Goal: Task Accomplishment & Management: Complete application form

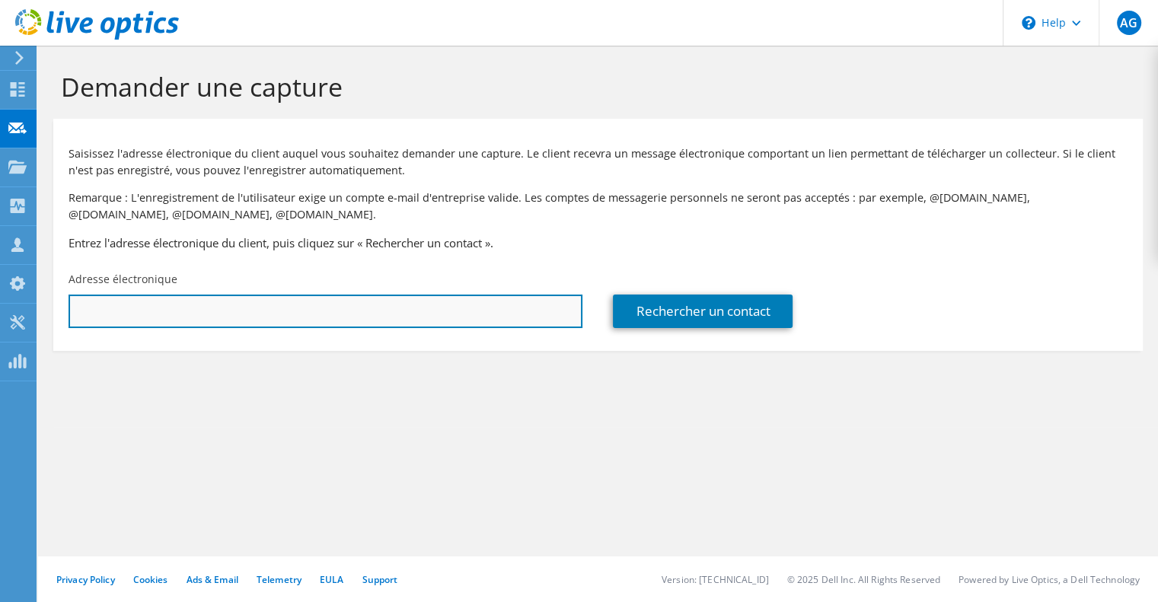
click at [268, 303] on input "text" at bounding box center [326, 312] width 514 height 34
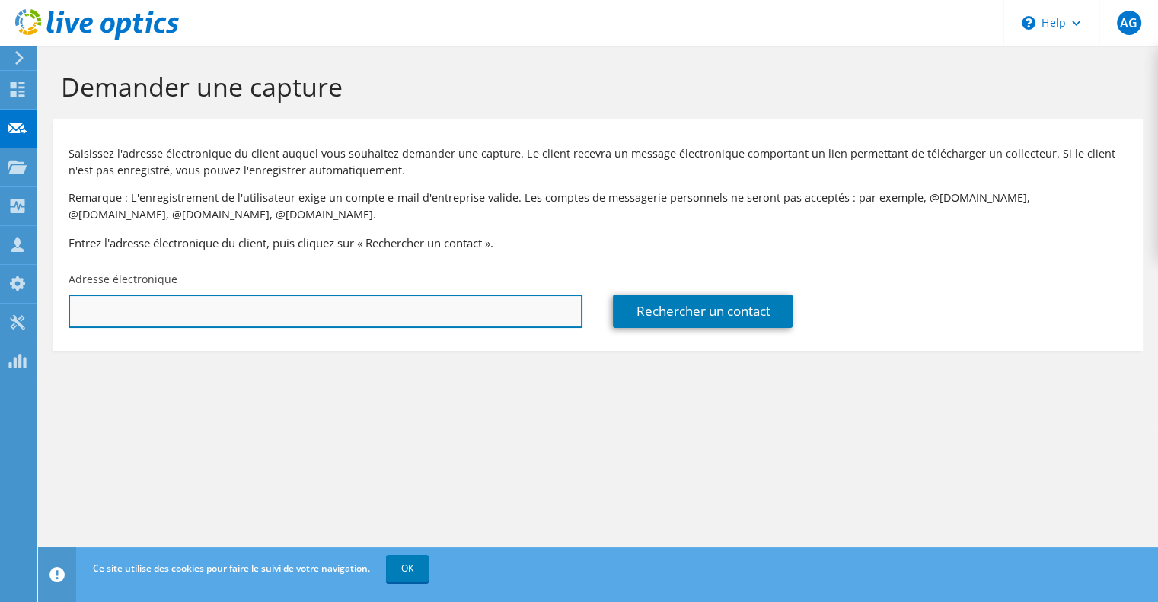
click at [90, 304] on input "text" at bounding box center [326, 312] width 514 height 34
paste input "lndiaye@fondationbonsauveur.fr"
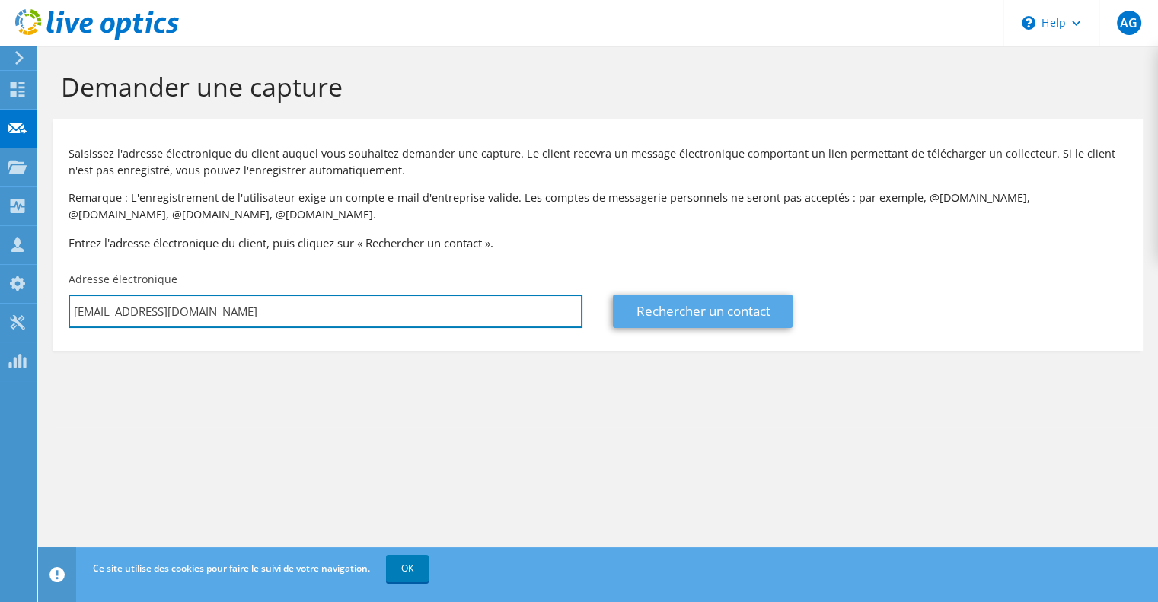
type input "lndiaye@fondationbonsauveur.fr"
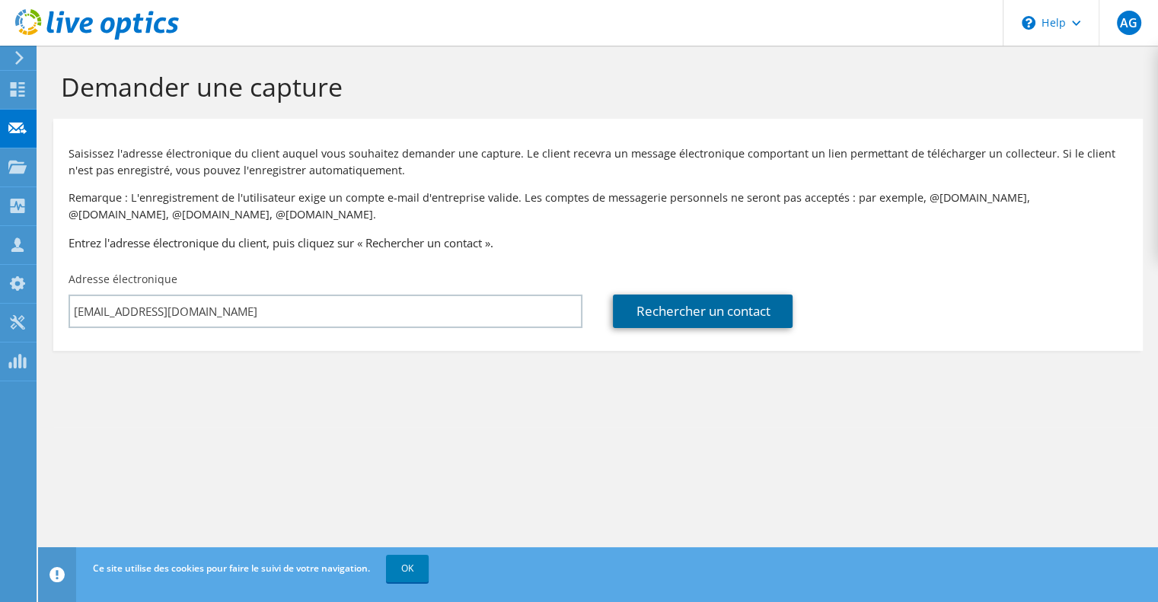
click at [637, 304] on link "Rechercher un contact" at bounding box center [703, 312] width 180 height 34
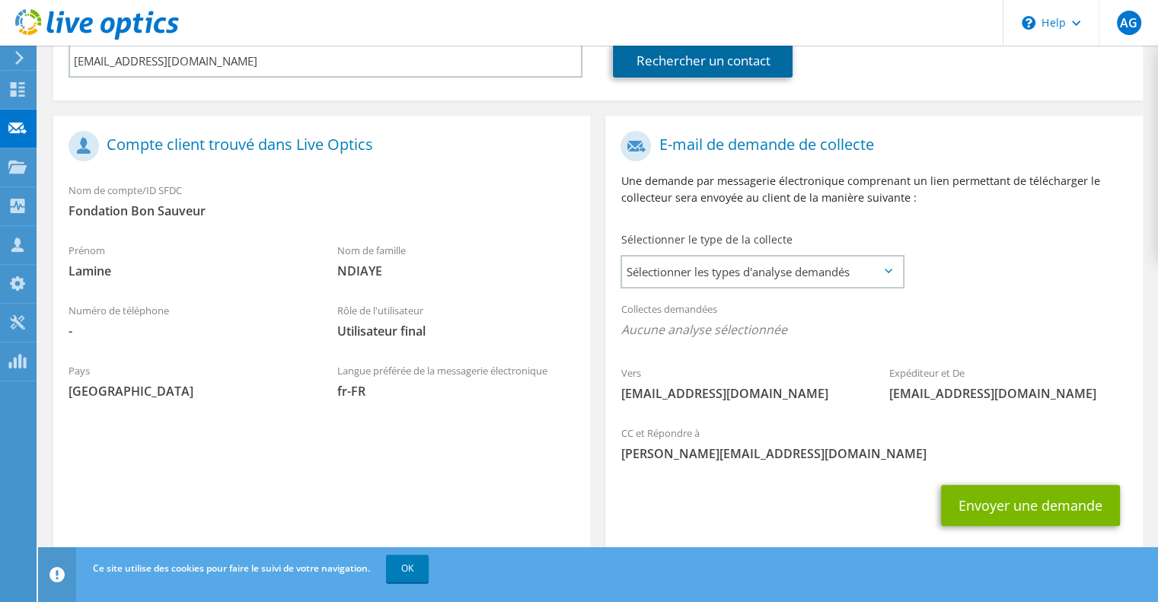
scroll to position [281, 0]
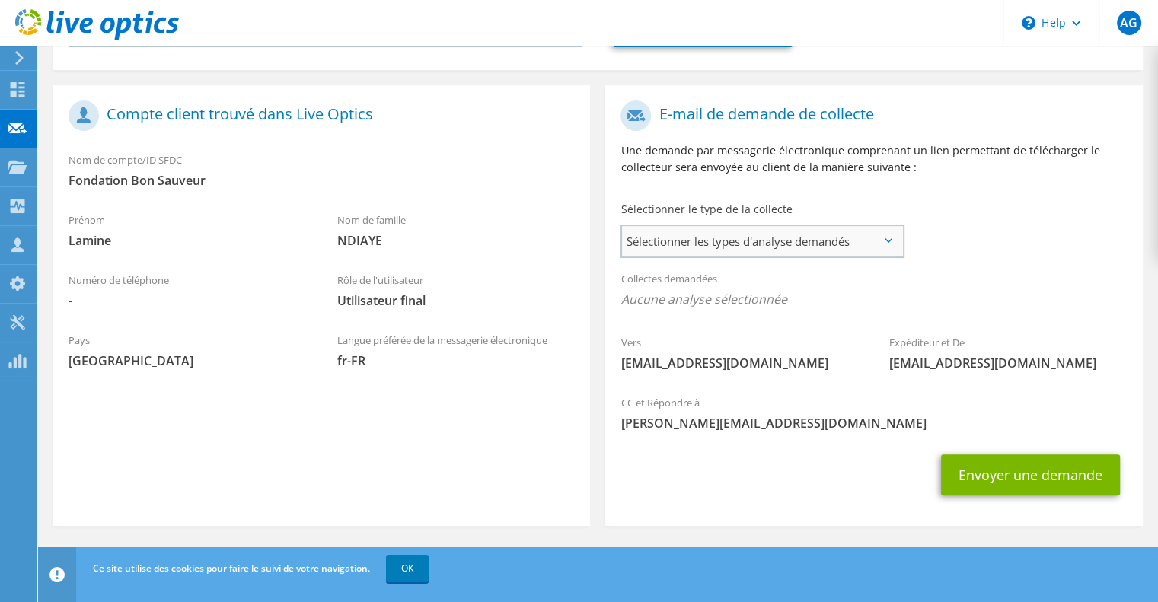
click at [722, 254] on span "Sélectionner les types d'analyse demandés" at bounding box center [762, 241] width 280 height 30
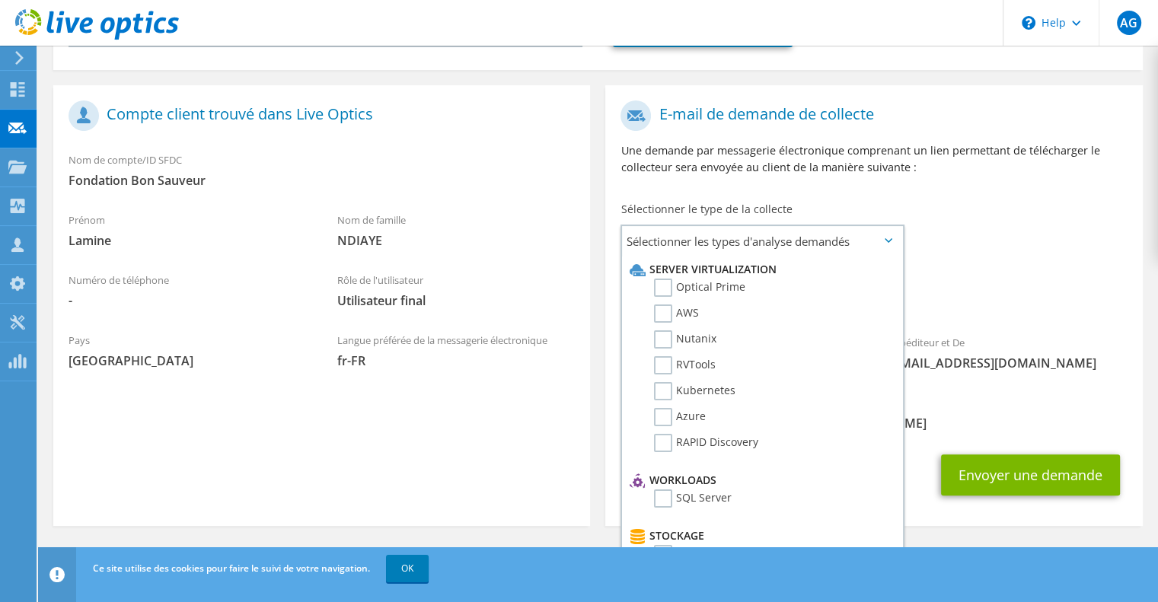
click at [1011, 295] on span "Aucune analyse sélectionnée" at bounding box center [874, 299] width 506 height 17
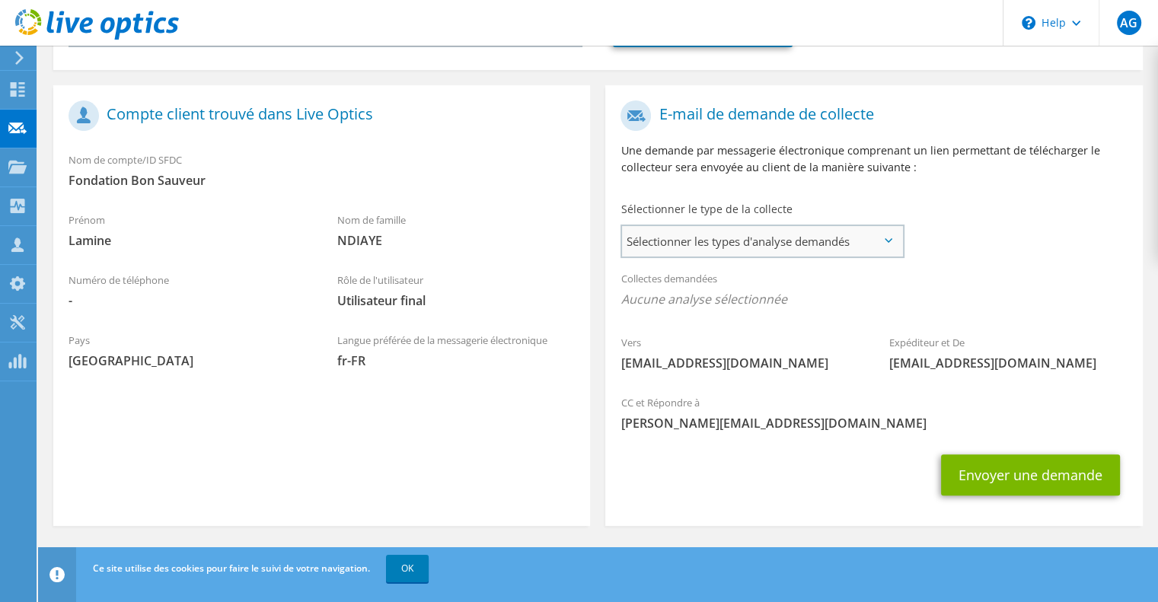
click at [816, 239] on span "Sélectionner les types d'analyse demandés" at bounding box center [762, 241] width 280 height 30
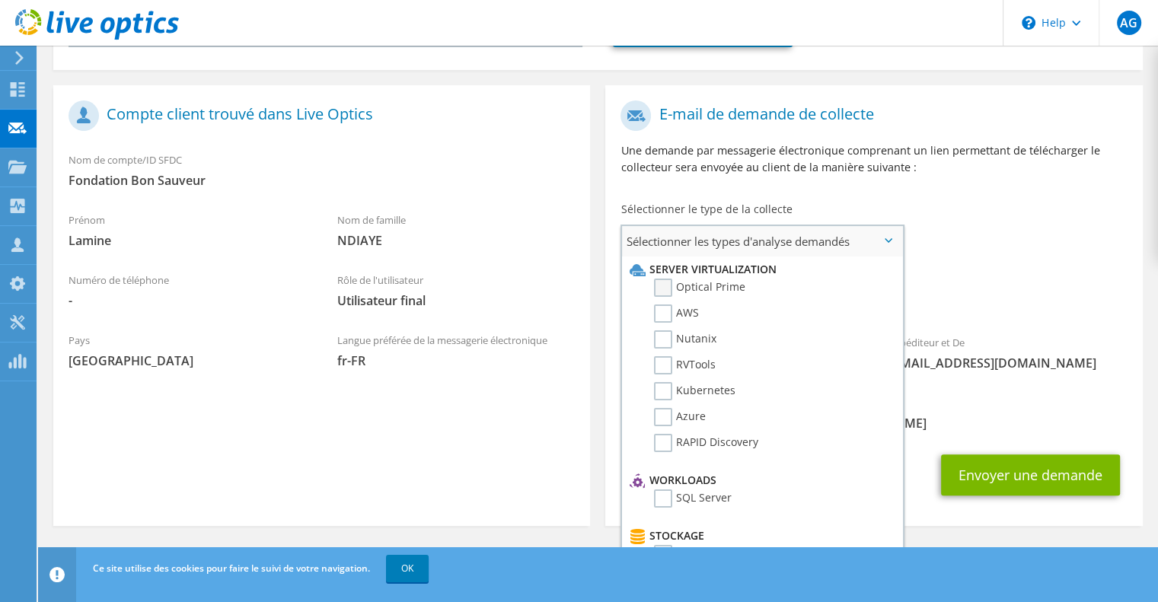
click at [665, 292] on label "Optical Prime" at bounding box center [699, 288] width 91 height 18
click at [0, 0] on input "Optical Prime" at bounding box center [0, 0] width 0 height 0
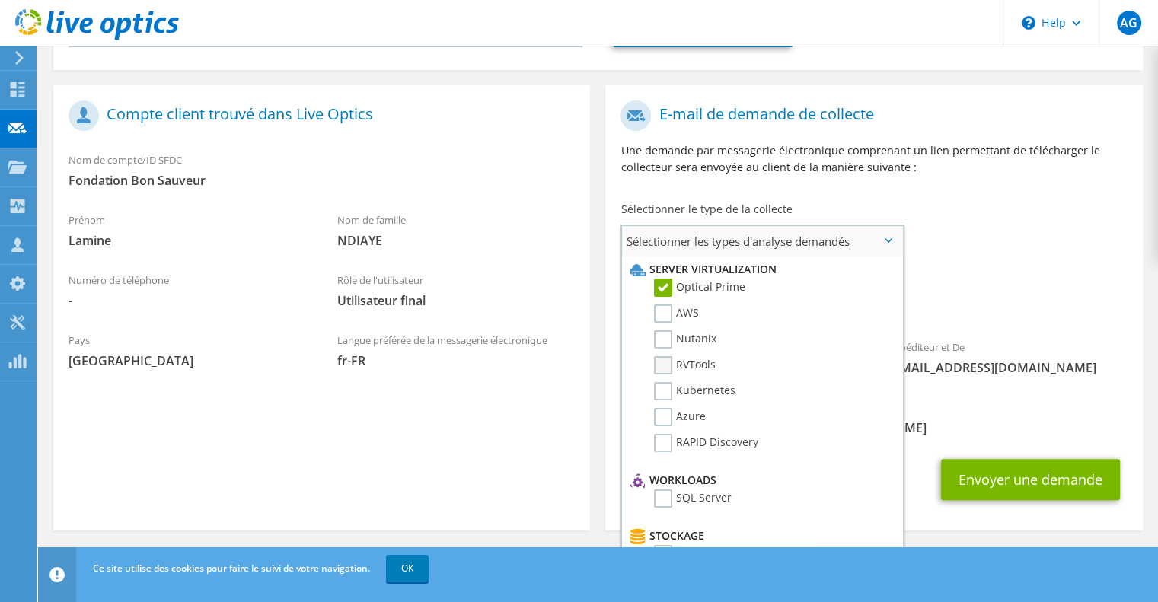
click at [667, 363] on label "RVTools" at bounding box center [685, 365] width 62 height 18
click at [0, 0] on input "RVTools" at bounding box center [0, 0] width 0 height 0
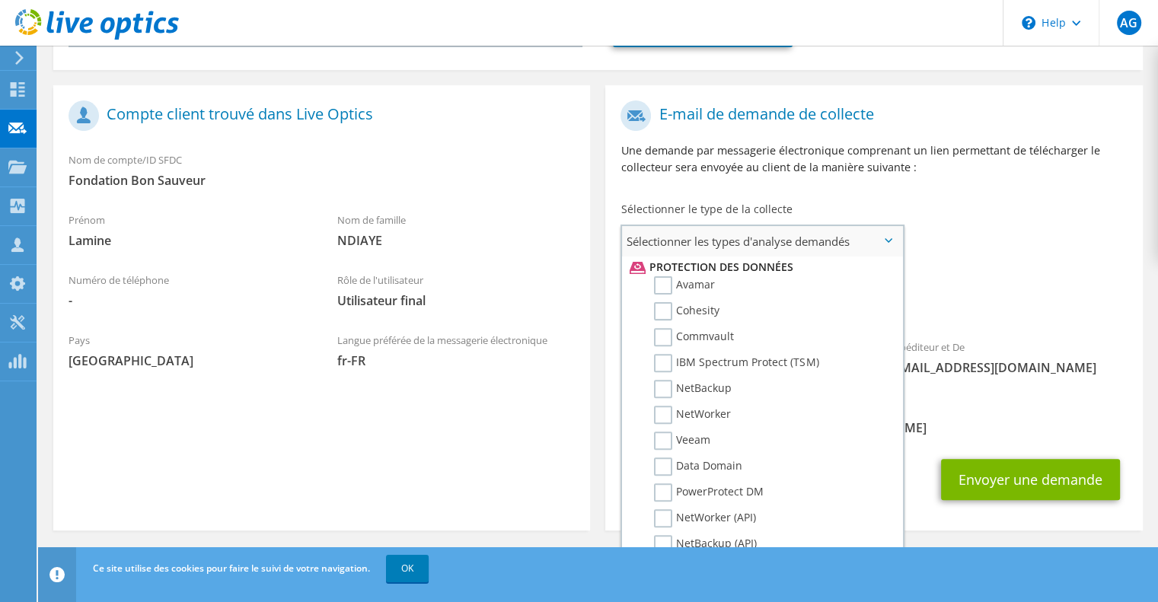
scroll to position [685, 0]
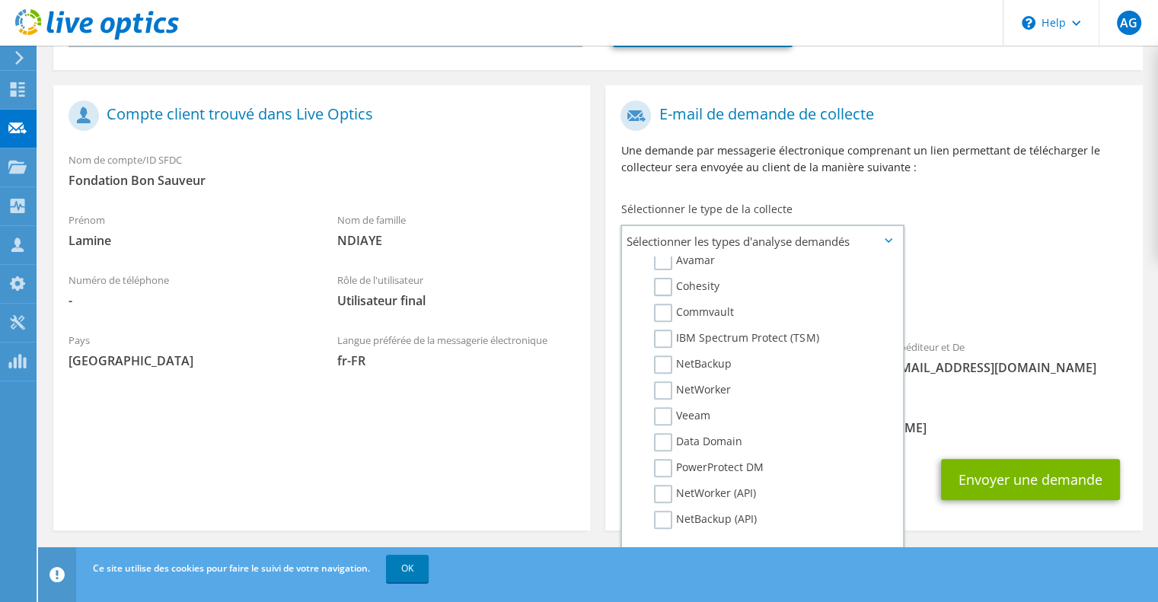
click at [663, 407] on label "Veeam" at bounding box center [682, 416] width 56 height 18
click at [0, 0] on input "Veeam" at bounding box center [0, 0] width 0 height 0
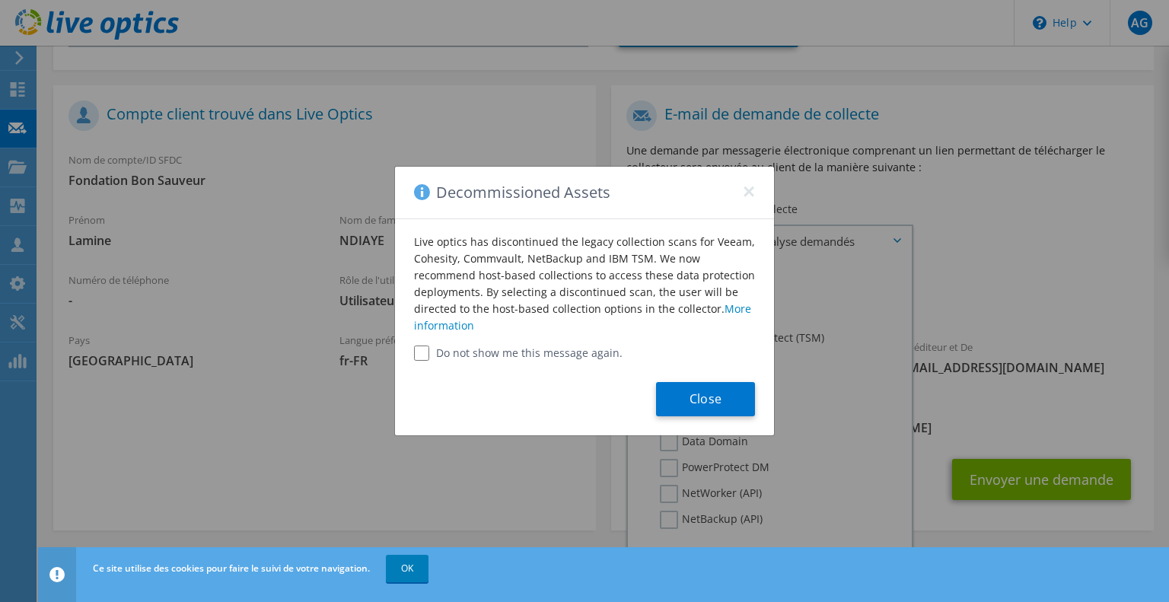
click at [442, 351] on label "Do not show me this message again." at bounding box center [584, 353] width 341 height 15
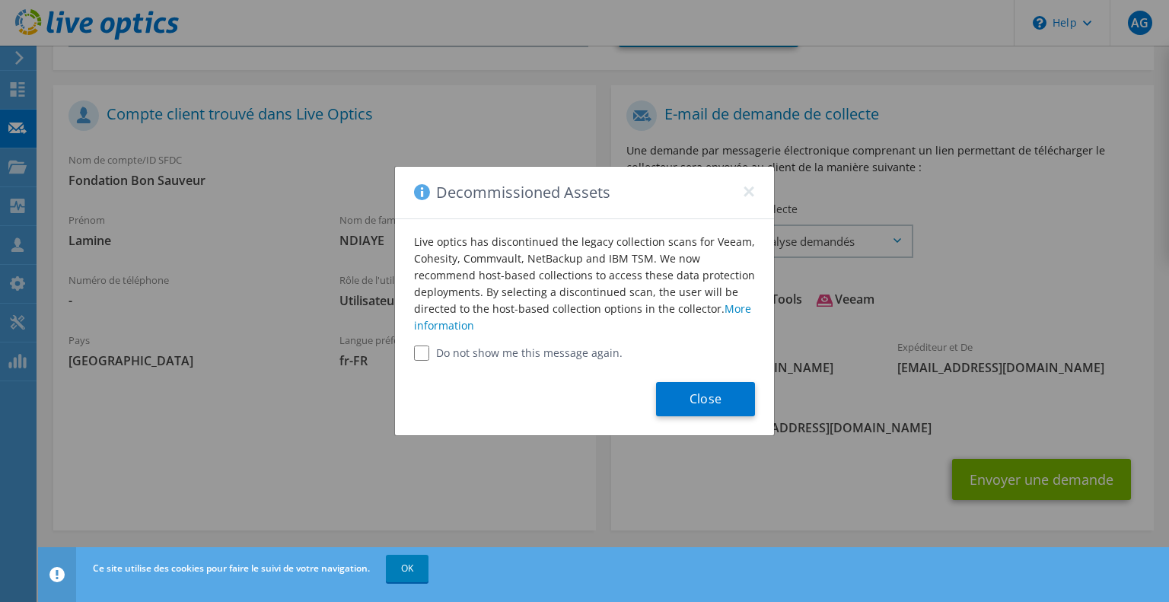
click at [423, 353] on input "Do not show me this message again." at bounding box center [421, 353] width 15 height 15
checkbox input "true"
click at [740, 402] on button "Close" at bounding box center [705, 399] width 99 height 34
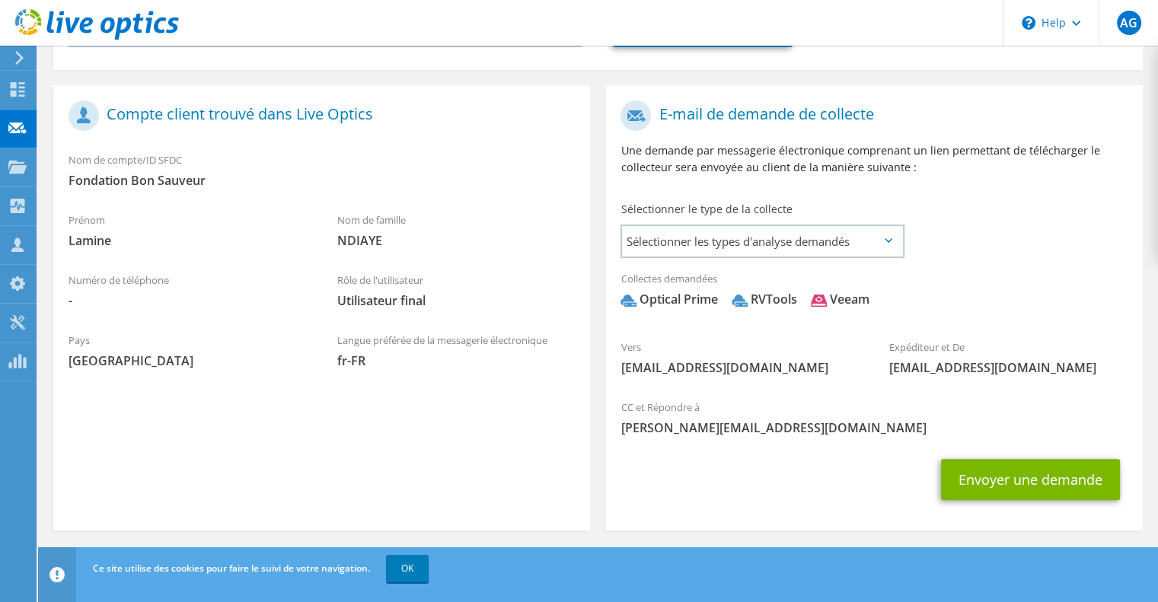
click at [764, 239] on span "Sélectionner les types d'analyse demandés" at bounding box center [762, 241] width 280 height 30
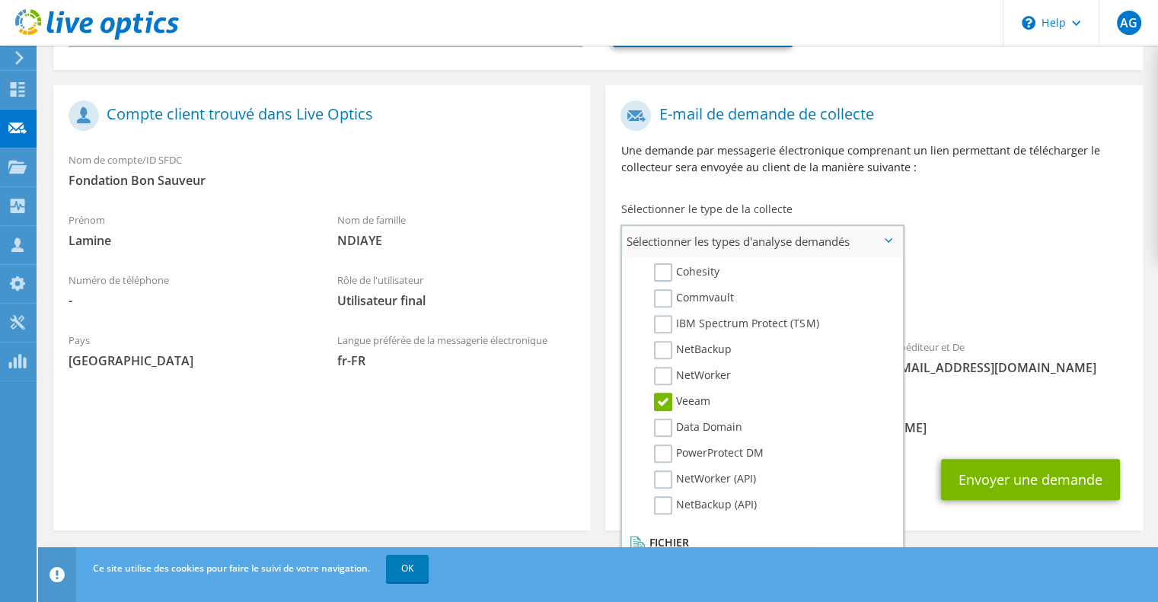
scroll to position [704, 0]
click at [664, 548] on label "Dossier" at bounding box center [684, 557] width 60 height 18
click at [0, 0] on input "Dossier" at bounding box center [0, 0] width 0 height 0
click at [1005, 225] on div "Vers lndiaye@fondationbonsauveur.fr Expéditeur et De liveoptics@liveoptics.com" at bounding box center [873, 242] width 537 height 298
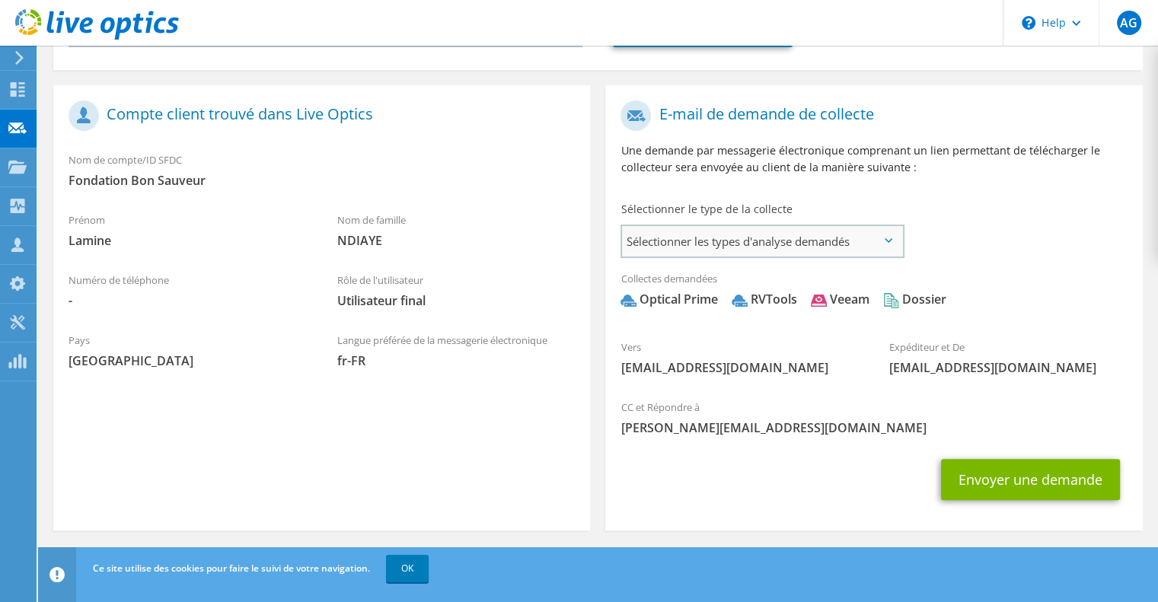
click at [822, 245] on span "Sélectionner les types d'analyse demandés" at bounding box center [762, 241] width 280 height 30
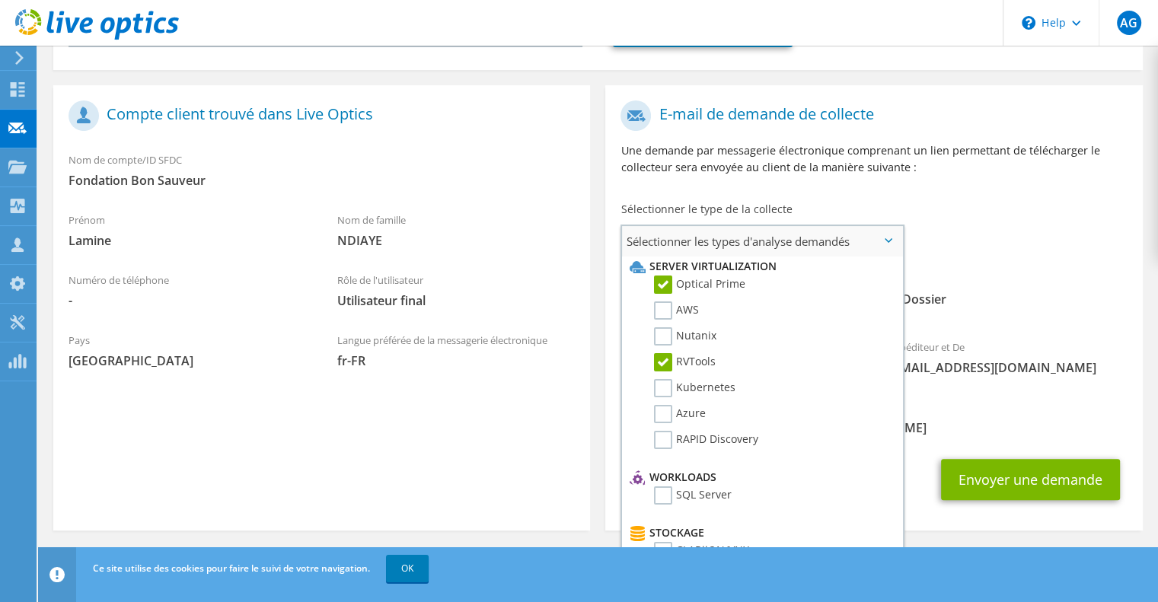
scroll to position [0, 0]
click at [737, 266] on li "Server Virtualization" at bounding box center [760, 269] width 269 height 18
click at [634, 269] on use at bounding box center [638, 270] width 16 height 12
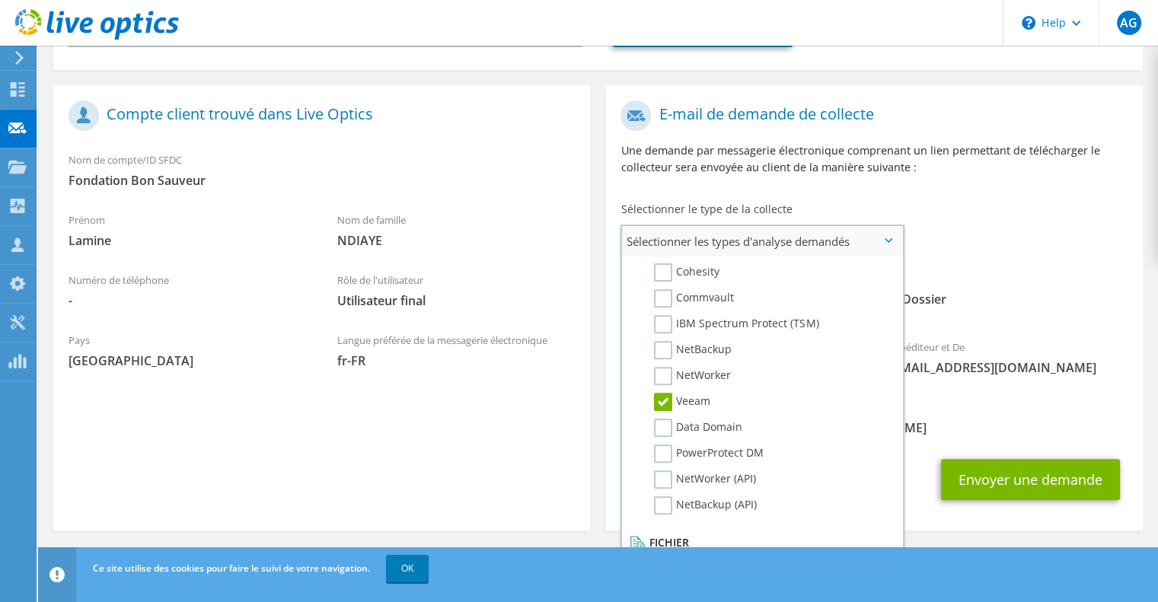
scroll to position [704, 0]
click at [1093, 292] on span "Optical Prime RVTools Veeam Dossier" at bounding box center [874, 303] width 506 height 25
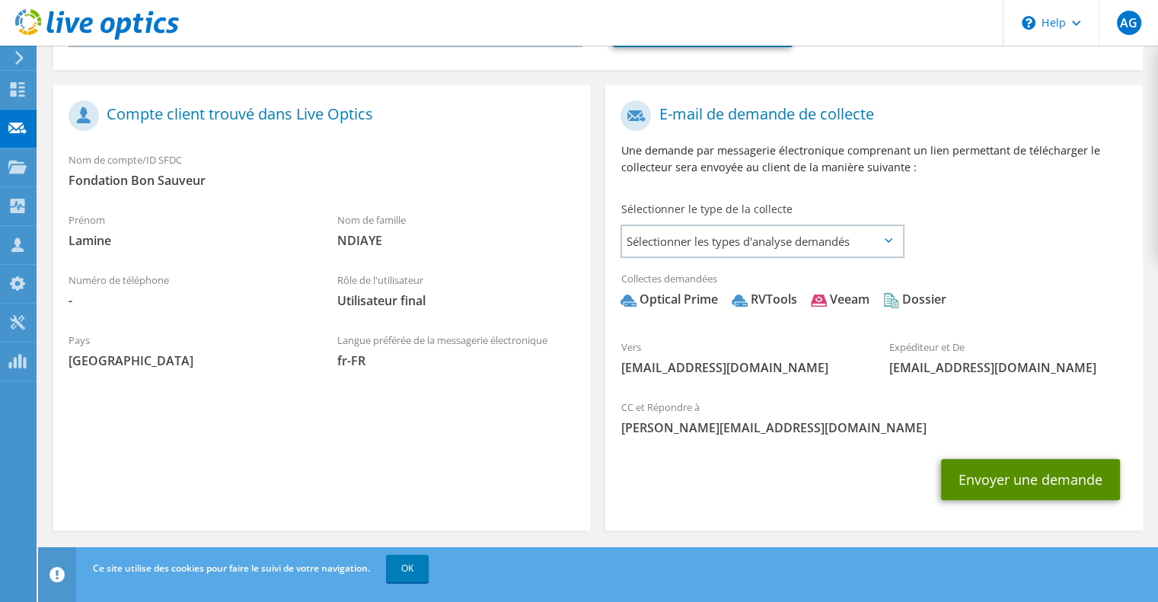
click at [1013, 471] on button "Envoyer une demande" at bounding box center [1030, 479] width 179 height 41
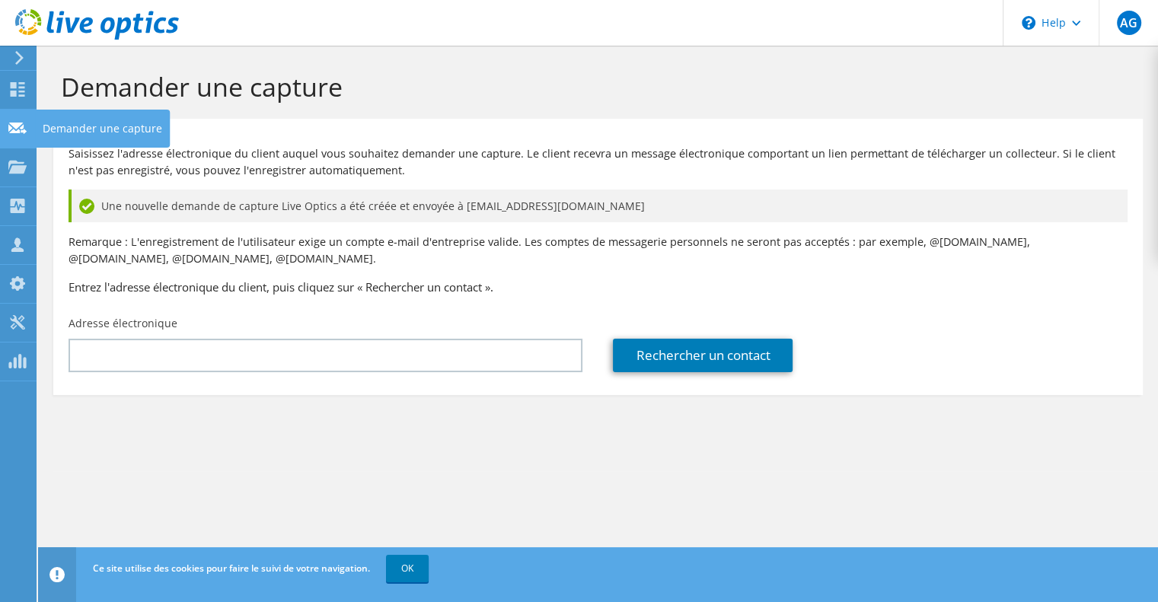
click at [15, 129] on icon at bounding box center [17, 128] width 18 height 14
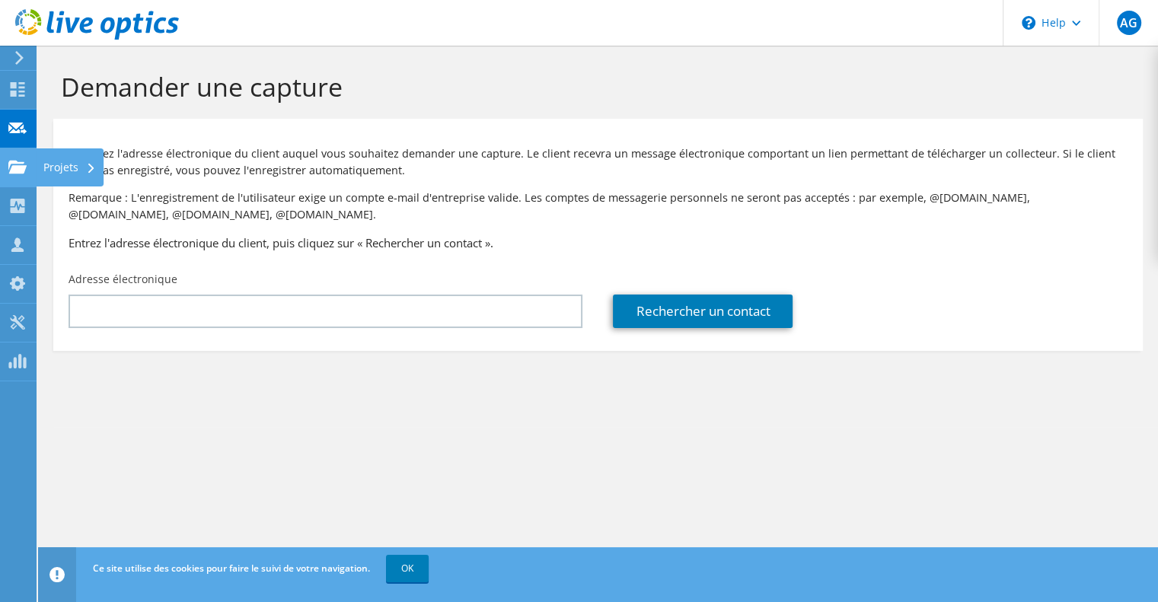
click at [14, 168] on use at bounding box center [17, 166] width 18 height 13
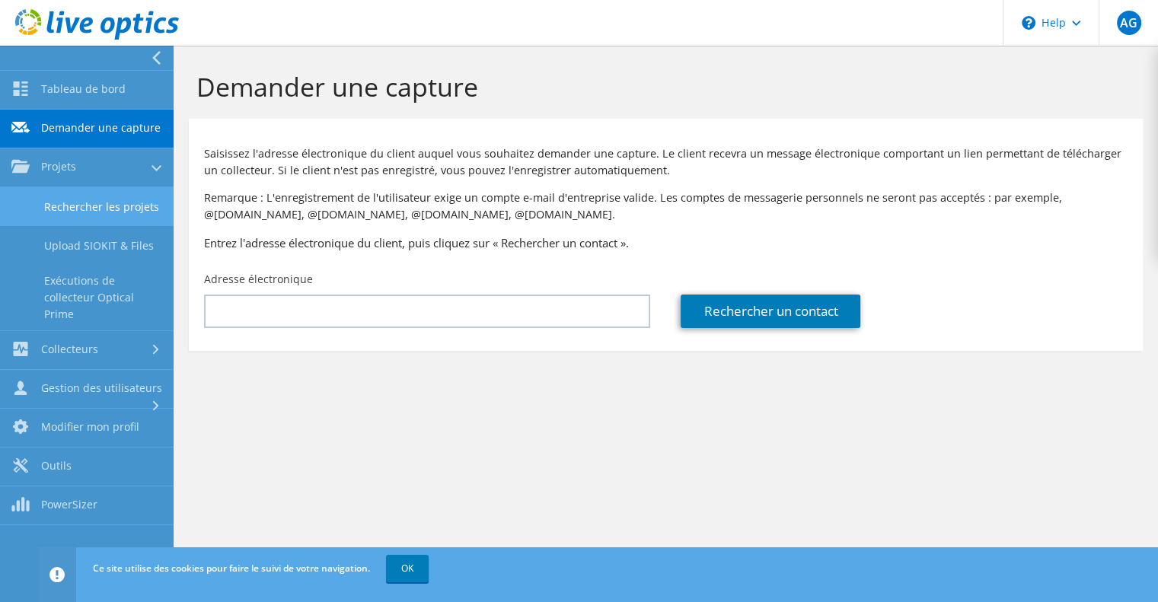
click at [88, 214] on link "Rechercher les projets" at bounding box center [87, 206] width 174 height 39
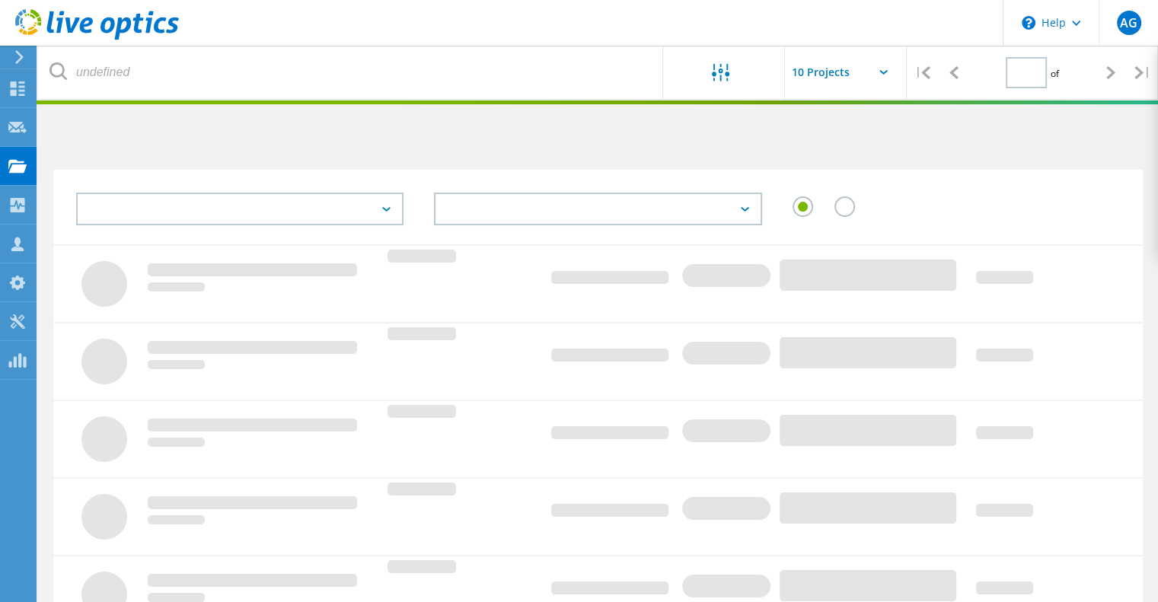
type input "1"
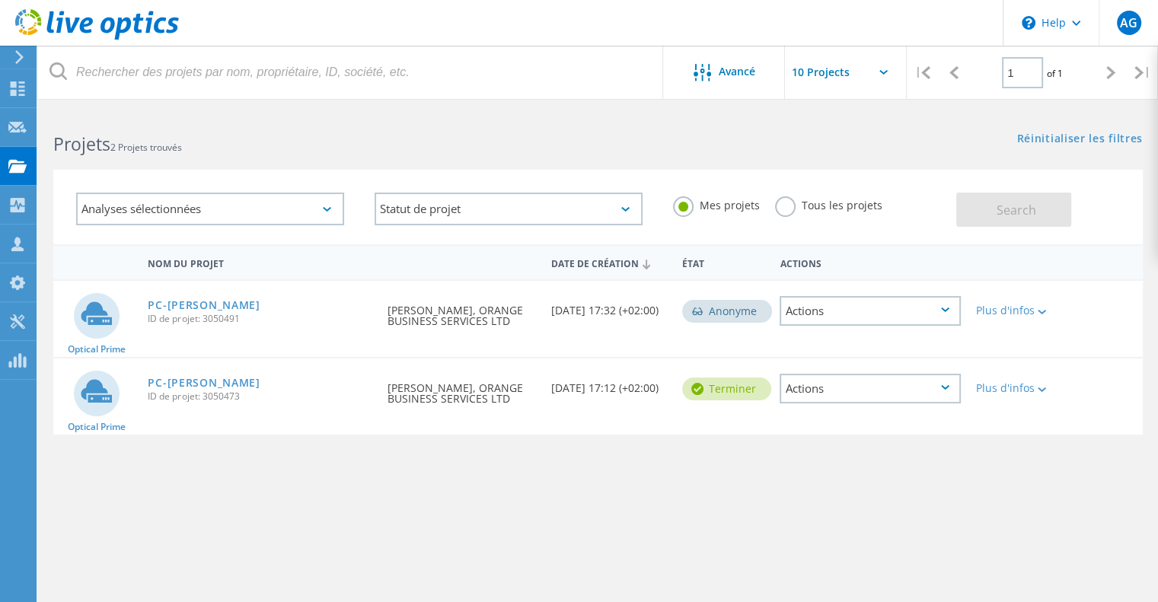
click at [936, 311] on div "Actions" at bounding box center [870, 311] width 181 height 30
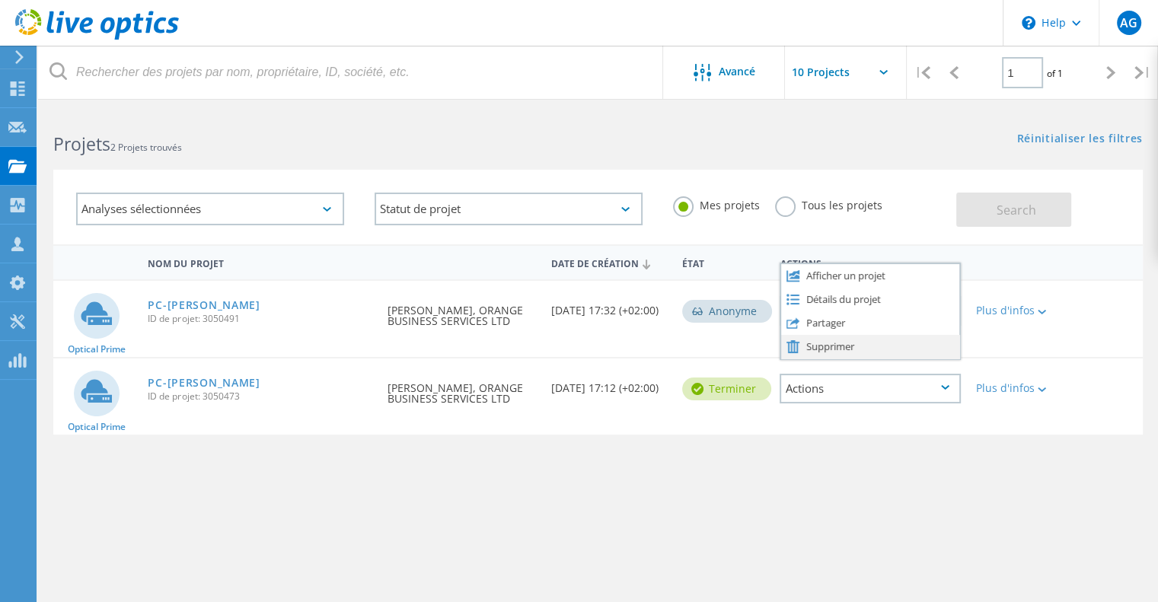
click at [886, 339] on div "Supprimer" at bounding box center [870, 347] width 178 height 24
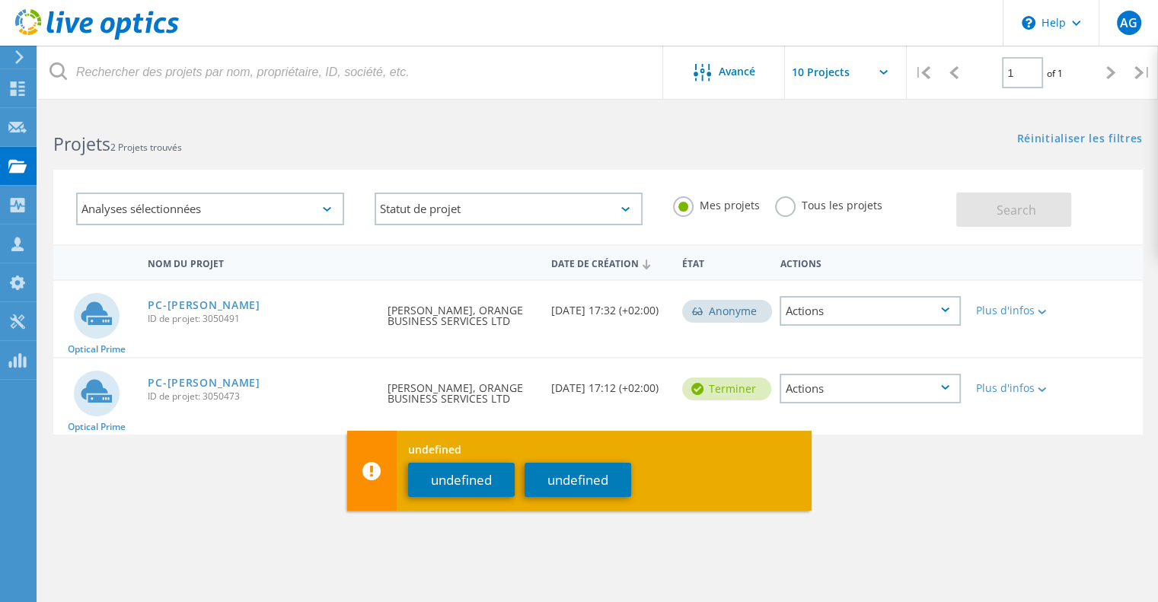
click at [1042, 497] on div "Nom du projet Date de création État Actions Optical Prime PC-TONY ID de projet:…" at bounding box center [598, 442] width 1090 height 396
click at [918, 490] on div "Nom du projet Date de création État Actions Optical Prime PC-TONY ID de projet:…" at bounding box center [598, 442] width 1090 height 396
click at [614, 483] on button "undefined" at bounding box center [578, 480] width 107 height 34
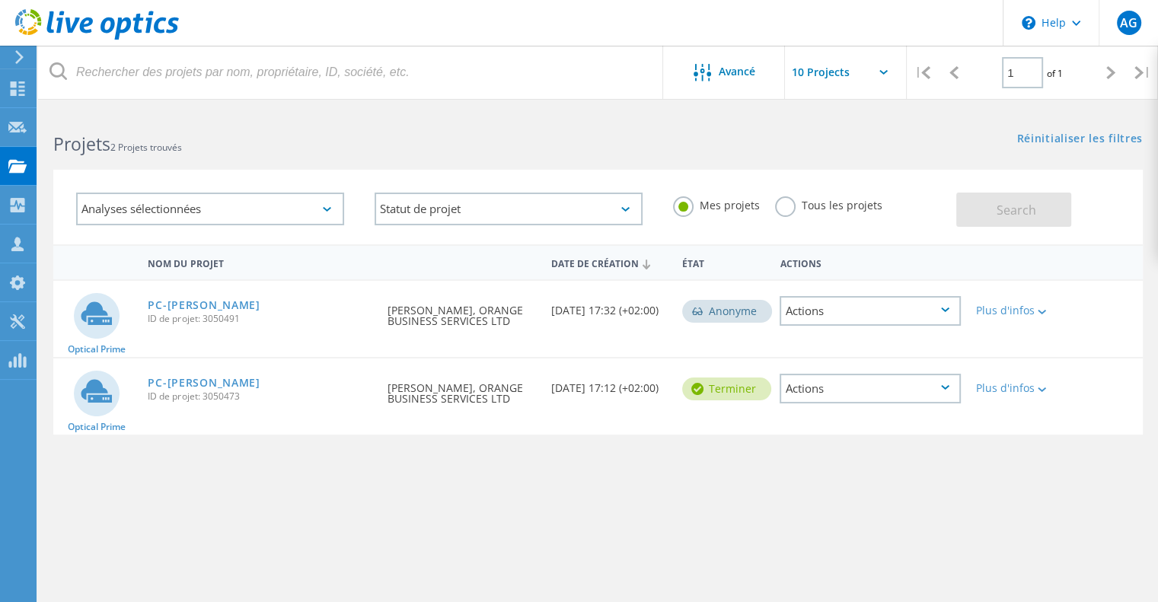
click at [911, 304] on div "Actions" at bounding box center [870, 311] width 181 height 30
click at [739, 148] on div "Projets 2 Projets trouvés Réinitialiser les filtres Afficher les filtres" at bounding box center [598, 130] width 1120 height 40
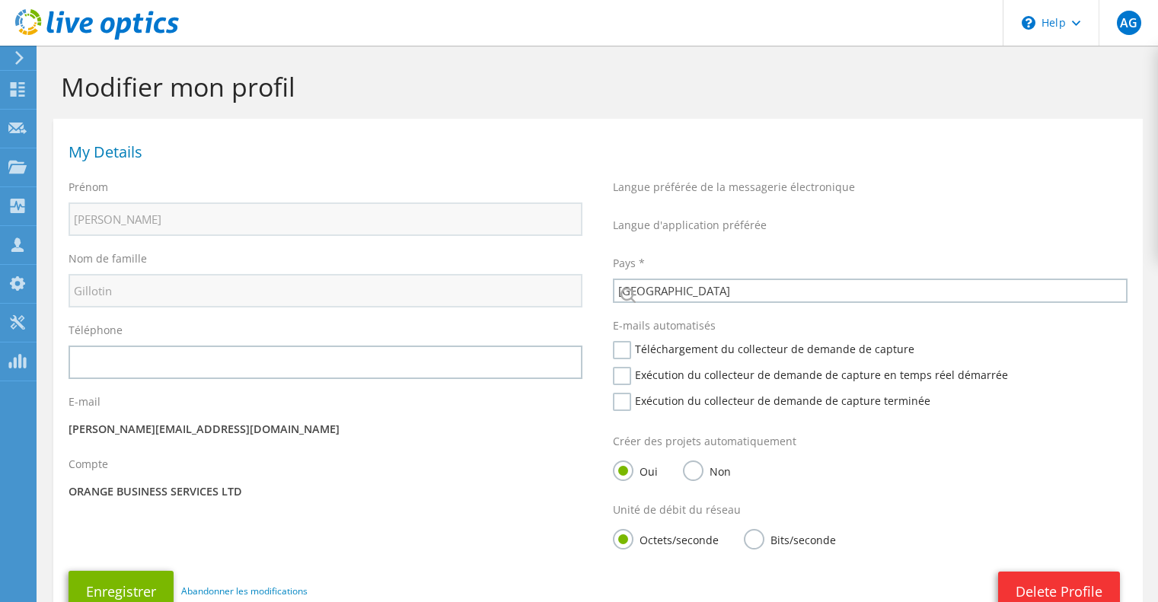
select select "73"
click at [79, 241] on div "Prénom Anthony" at bounding box center [325, 208] width 544 height 72
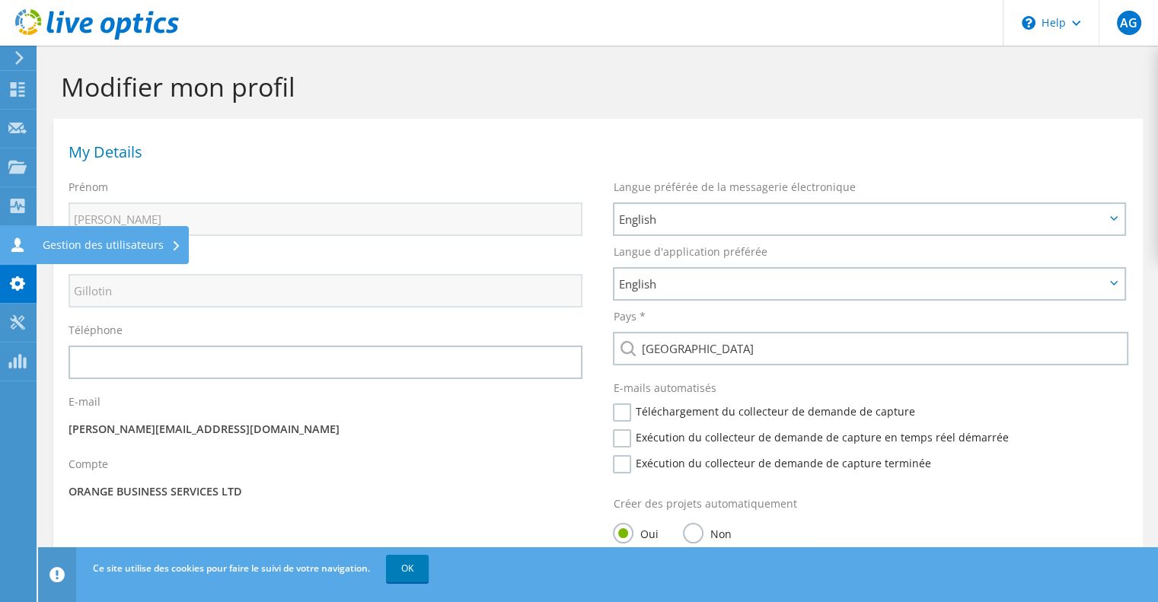
click at [21, 247] on icon at bounding box center [17, 245] width 18 height 14
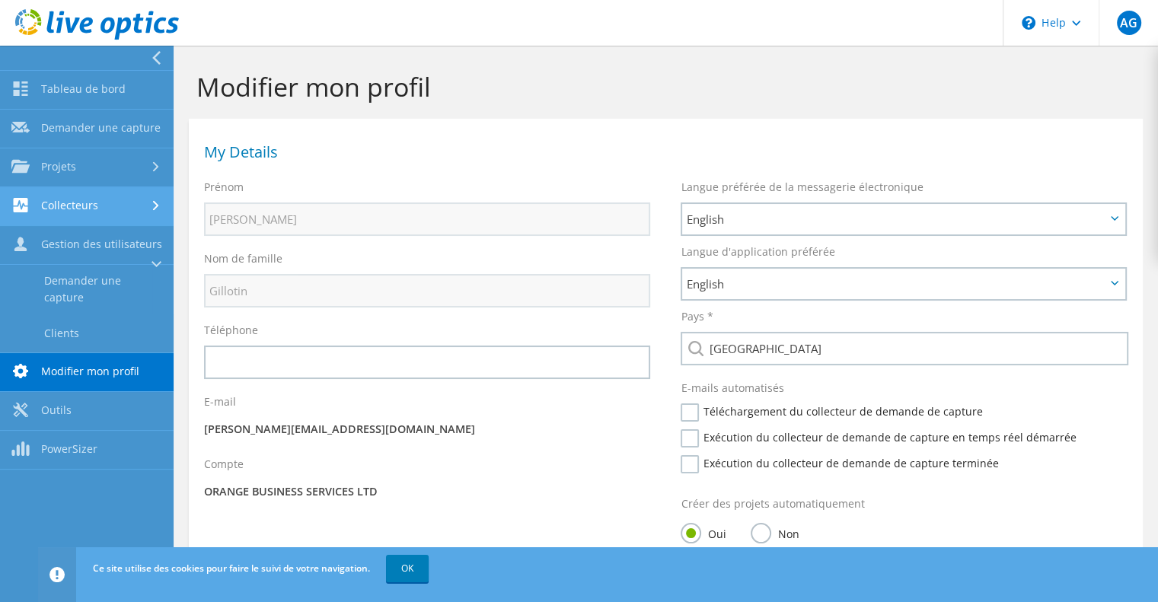
click at [73, 206] on link "Collecteurs" at bounding box center [87, 206] width 174 height 39
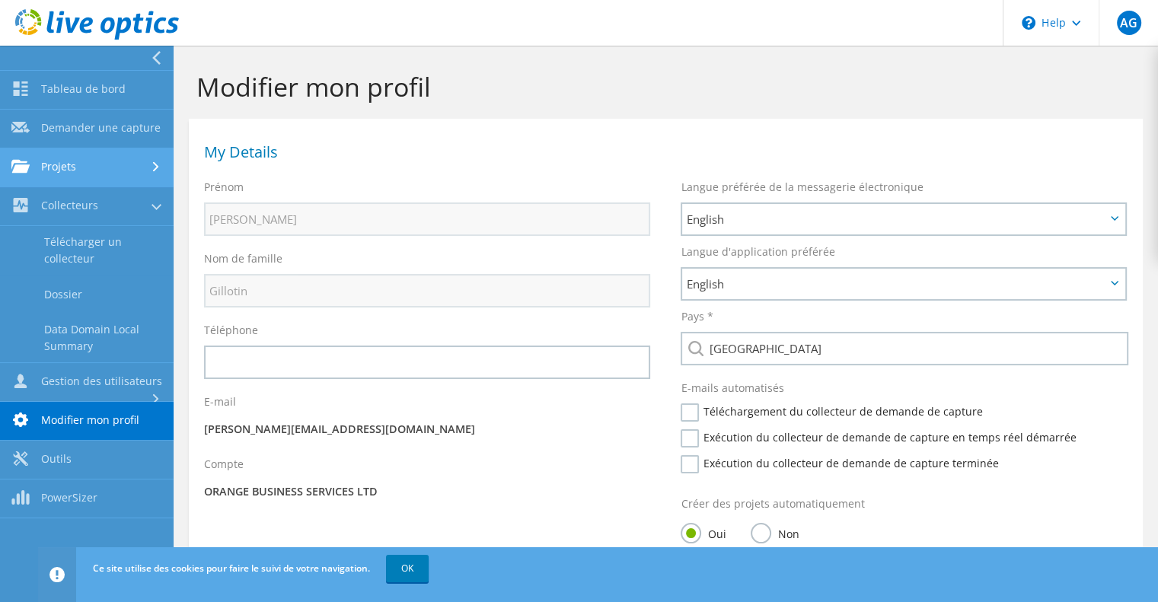
click at [91, 173] on link "Projets" at bounding box center [87, 167] width 174 height 39
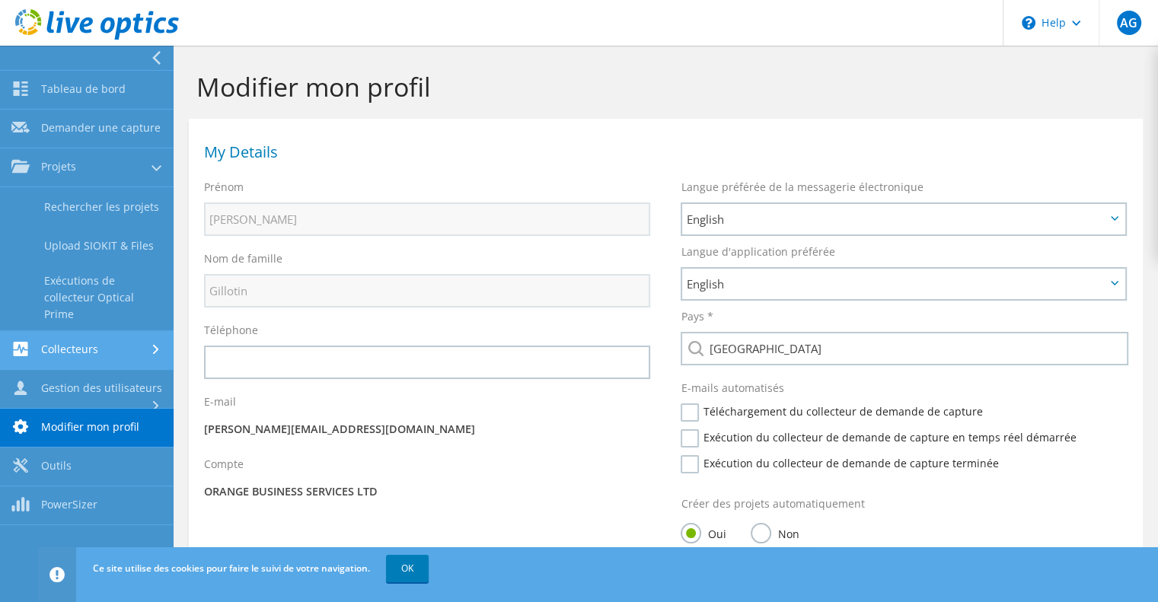
click at [91, 337] on link "Collecteurs" at bounding box center [87, 350] width 174 height 39
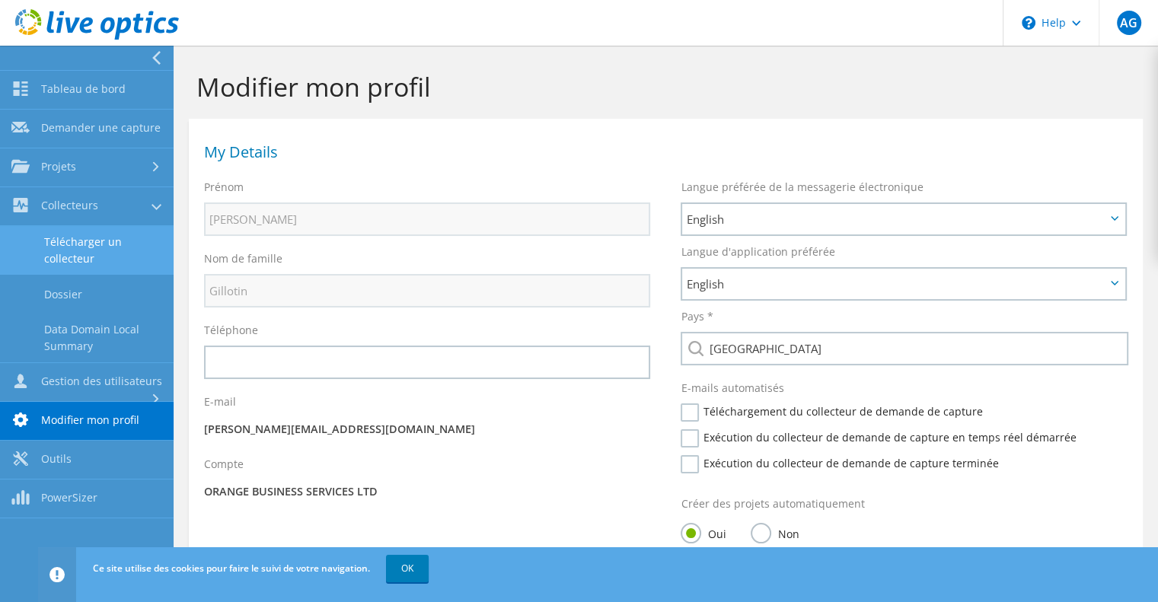
click at [88, 242] on link "Télécharger un collecteur" at bounding box center [87, 250] width 174 height 49
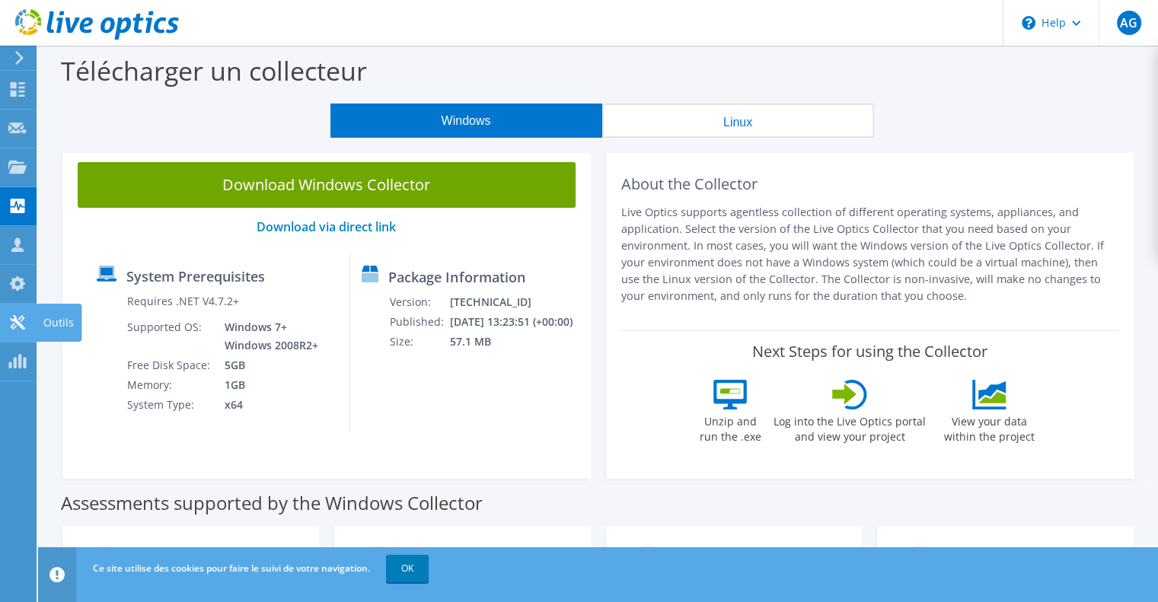
click at [14, 316] on use at bounding box center [17, 322] width 14 height 14
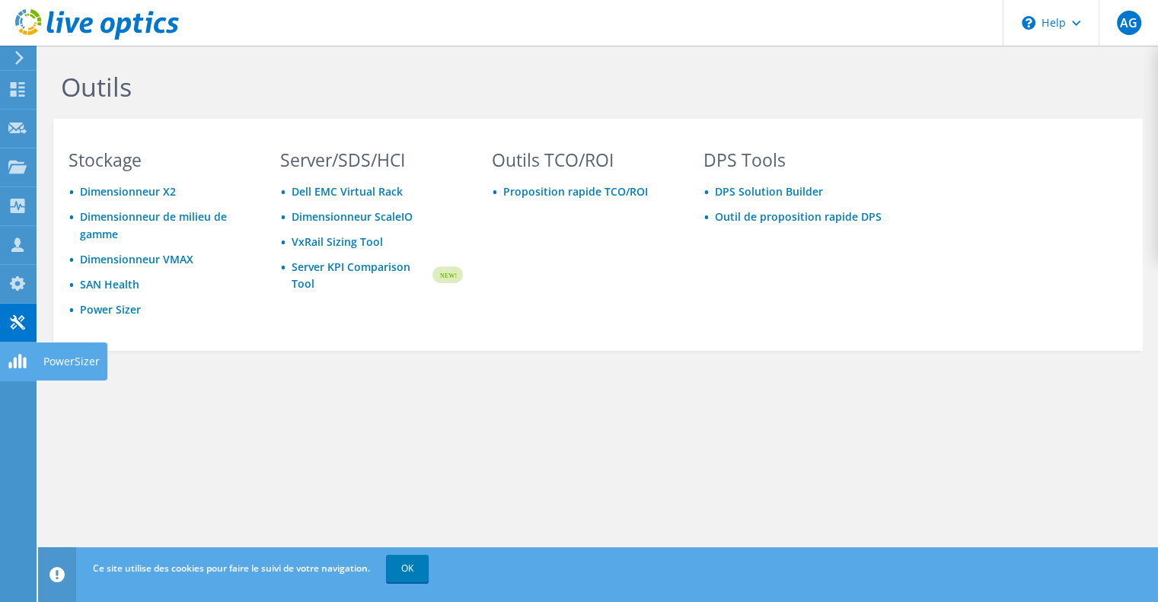
click at [15, 364] on use at bounding box center [17, 361] width 18 height 14
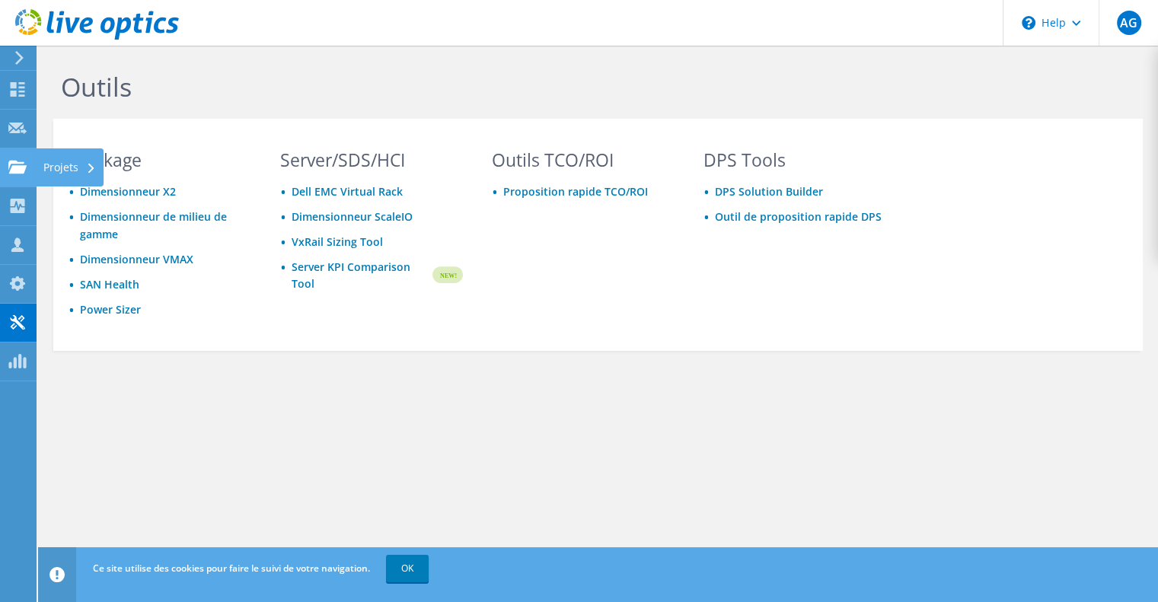
click at [14, 160] on use at bounding box center [17, 166] width 18 height 13
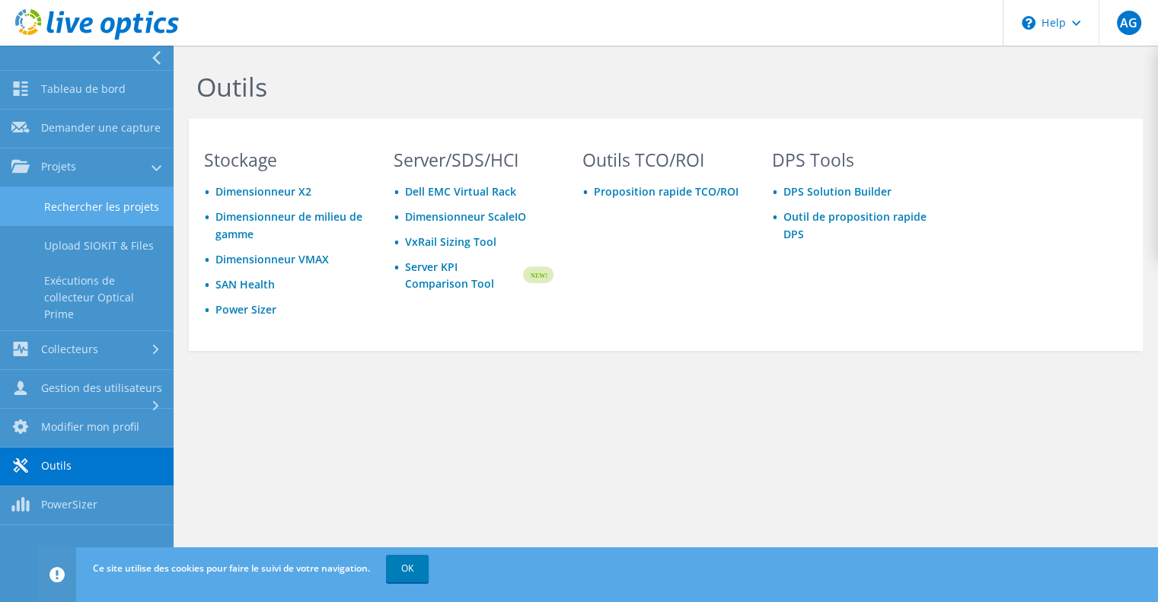
click at [121, 203] on link "Rechercher les projets" at bounding box center [87, 206] width 174 height 39
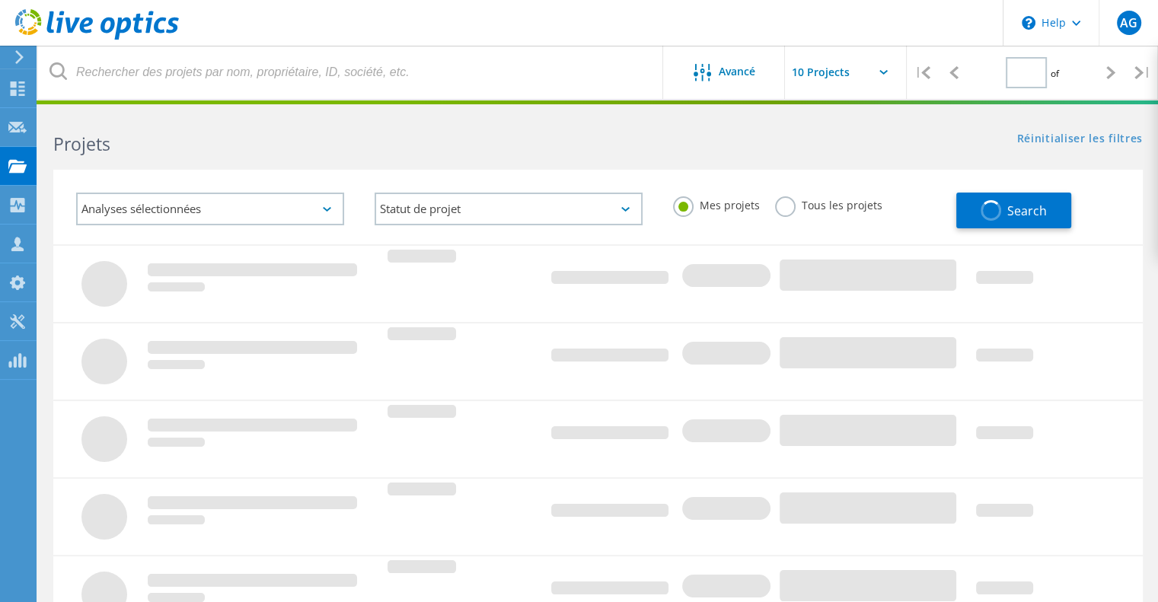
type input "1"
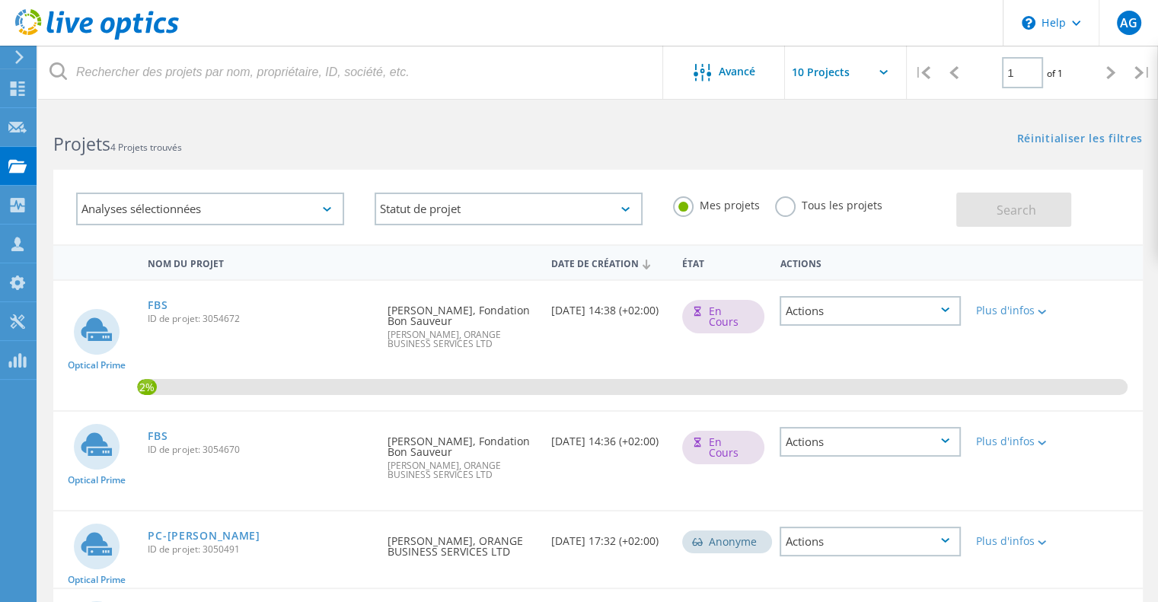
scroll to position [76, 0]
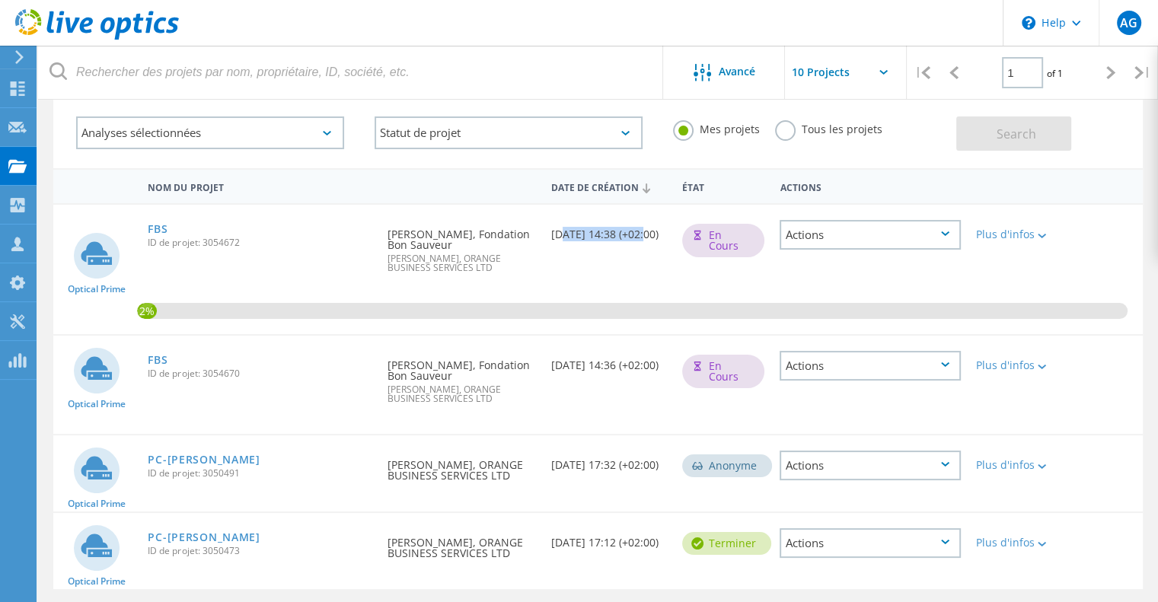
drag, startPoint x: 556, startPoint y: 233, endPoint x: 640, endPoint y: 240, distance: 84.0
click at [640, 240] on div "Date de création [DATE] 14:38 (+02:00)" at bounding box center [609, 230] width 131 height 50
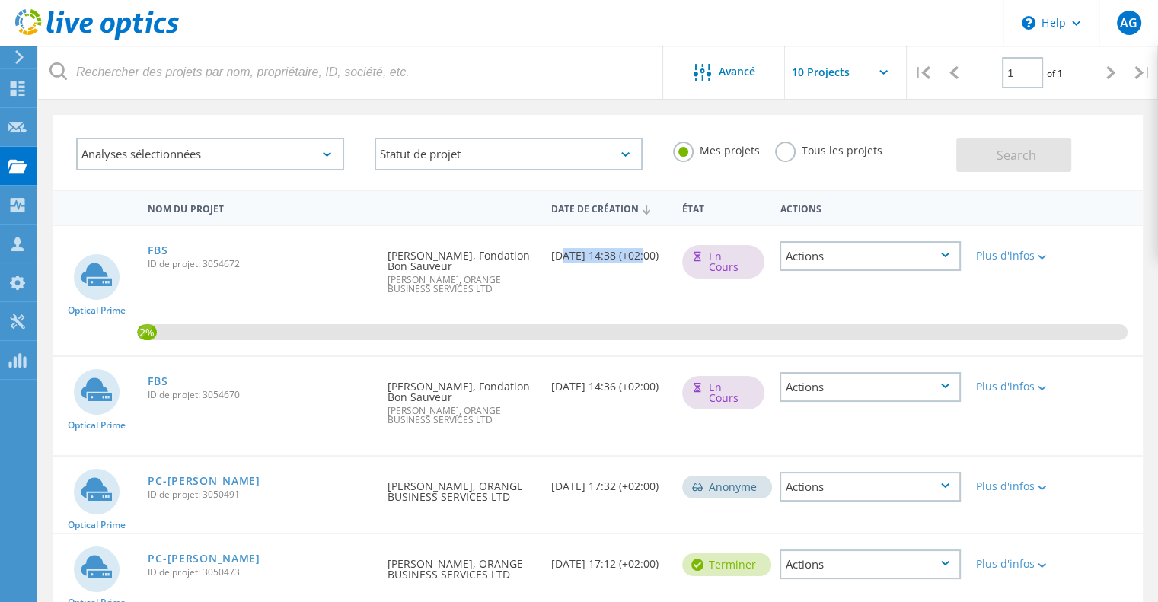
scroll to position [0, 0]
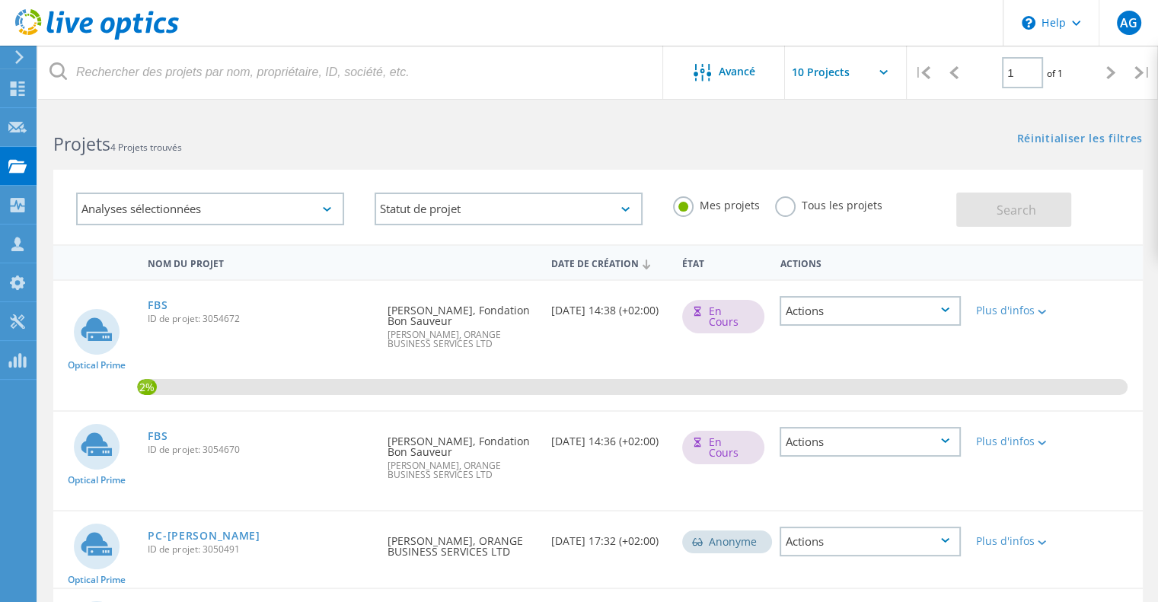
click at [490, 133] on h2 "Projets 4 Projets trouvés" at bounding box center [317, 144] width 529 height 25
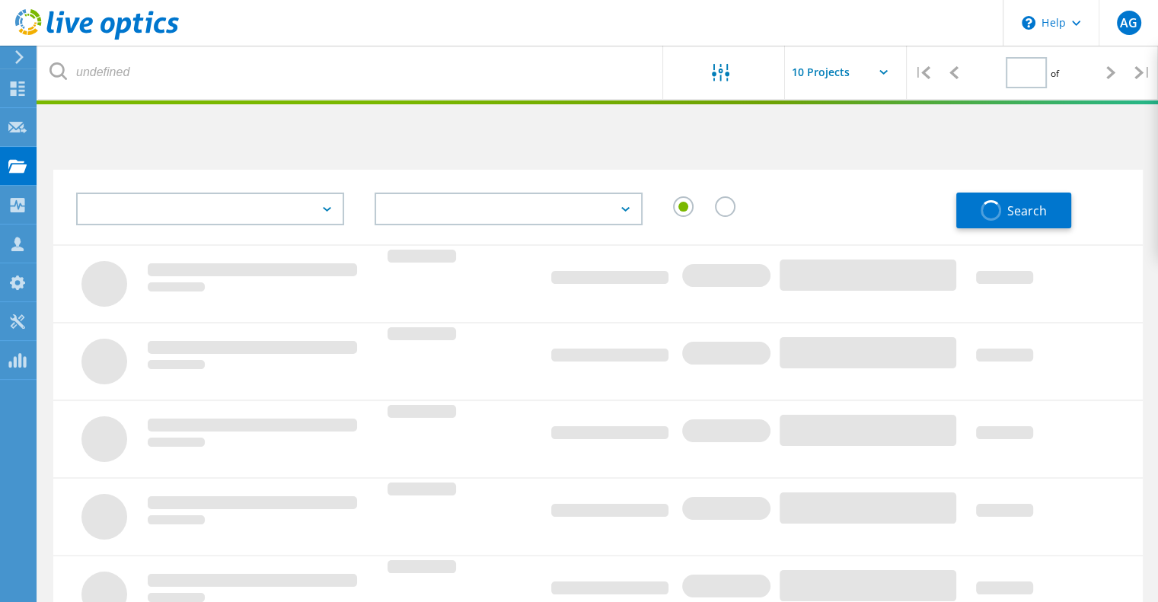
type input "1"
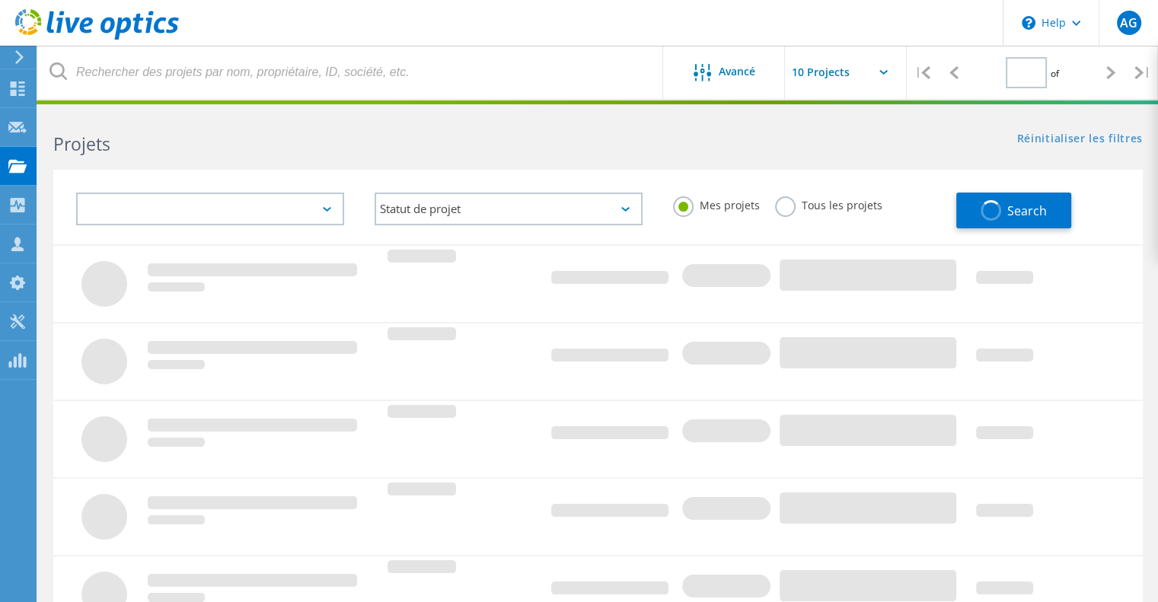
type input "1"
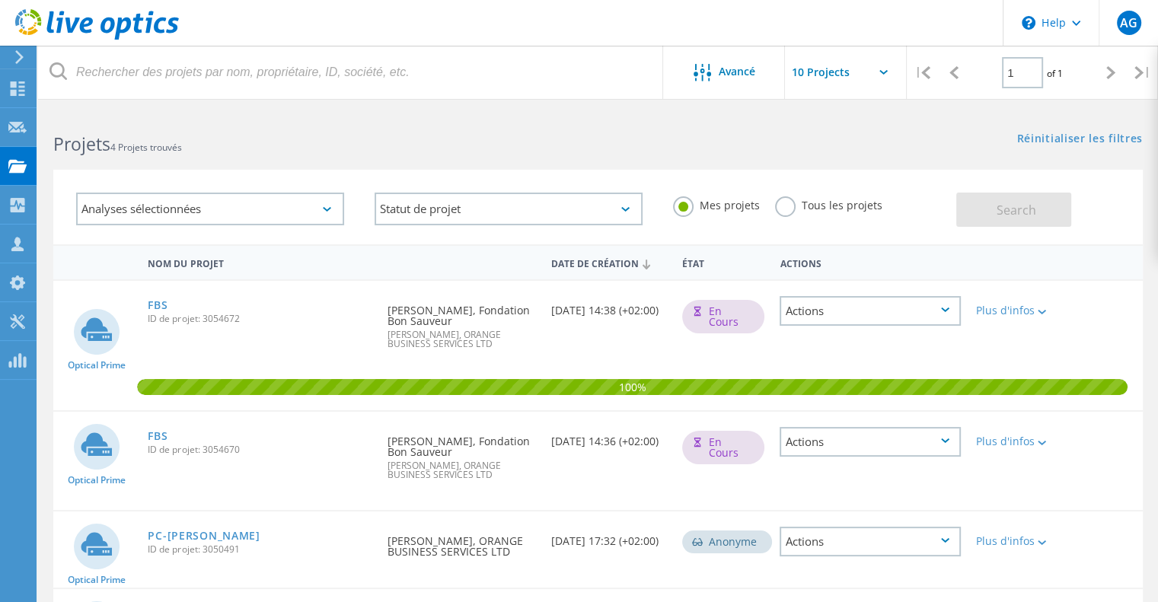
click at [822, 72] on input "text" at bounding box center [861, 72] width 152 height 53
click at [991, 309] on div "Plus d'infos" at bounding box center [1012, 310] width 72 height 11
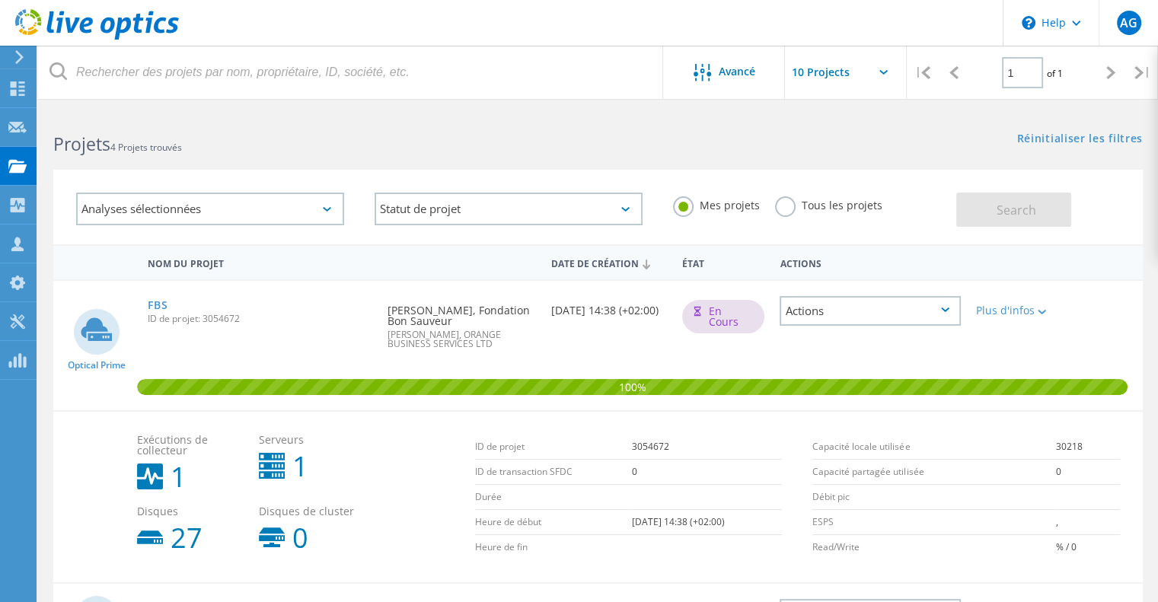
click at [416, 304] on div "Demandé par Lamine NDIAYE, Fondation Bon Sauveur Anthony Gillotin, ORANGE BUSIN…" at bounding box center [462, 322] width 164 height 83
click at [158, 303] on link "FBS" at bounding box center [158, 305] width 20 height 11
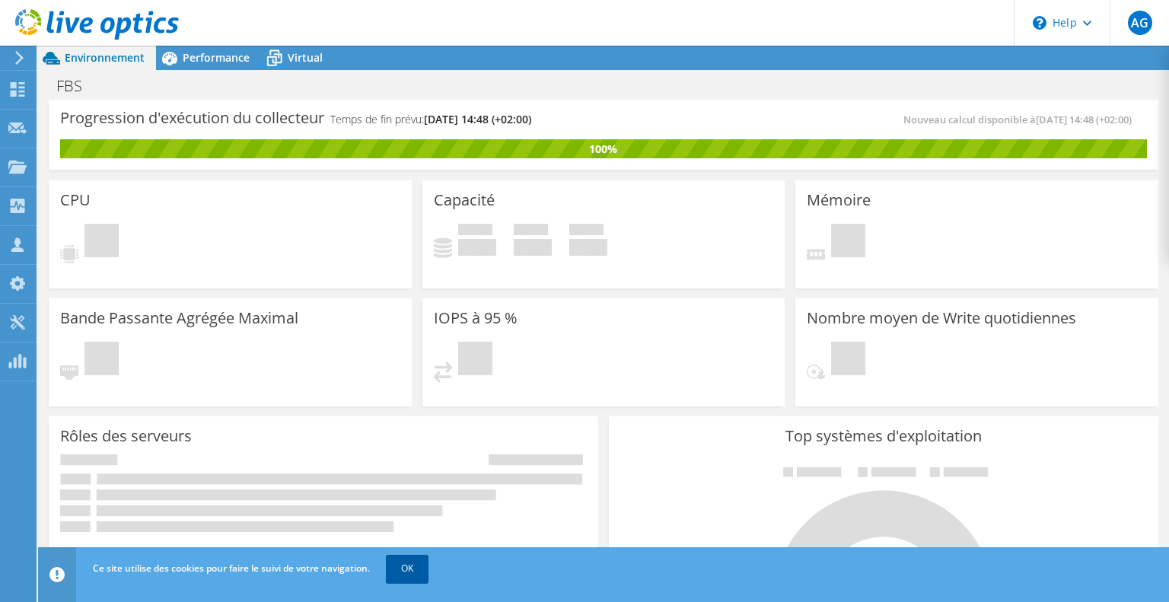
click at [412, 568] on link "OK" at bounding box center [407, 568] width 43 height 27
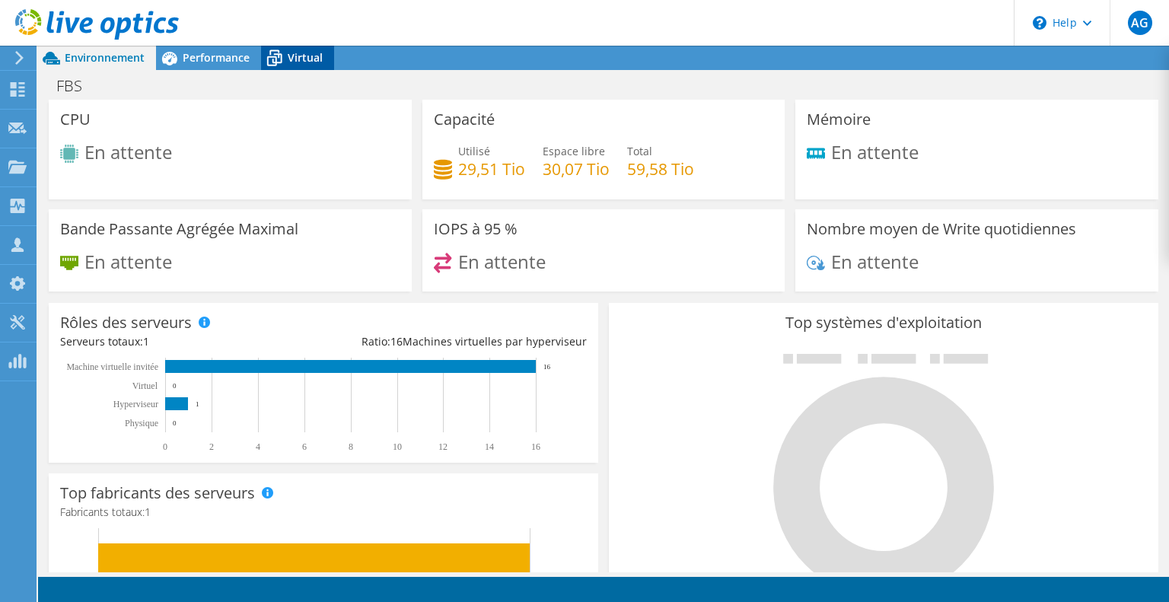
click at [295, 60] on span "Virtual" at bounding box center [305, 57] width 35 height 14
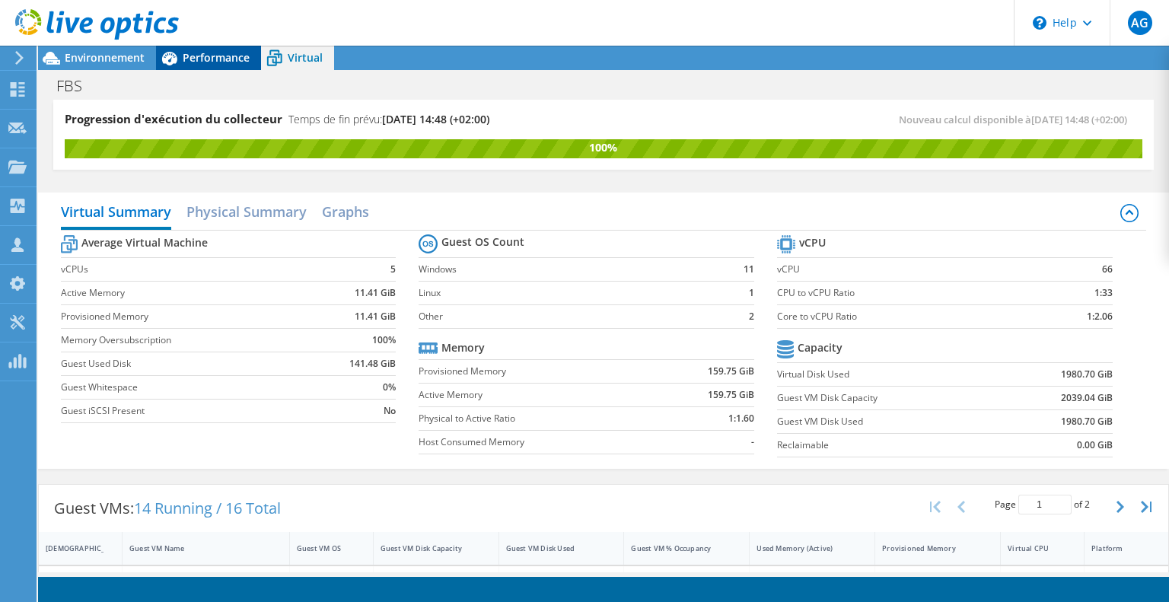
click at [230, 56] on span "Performance" at bounding box center [216, 57] width 67 height 14
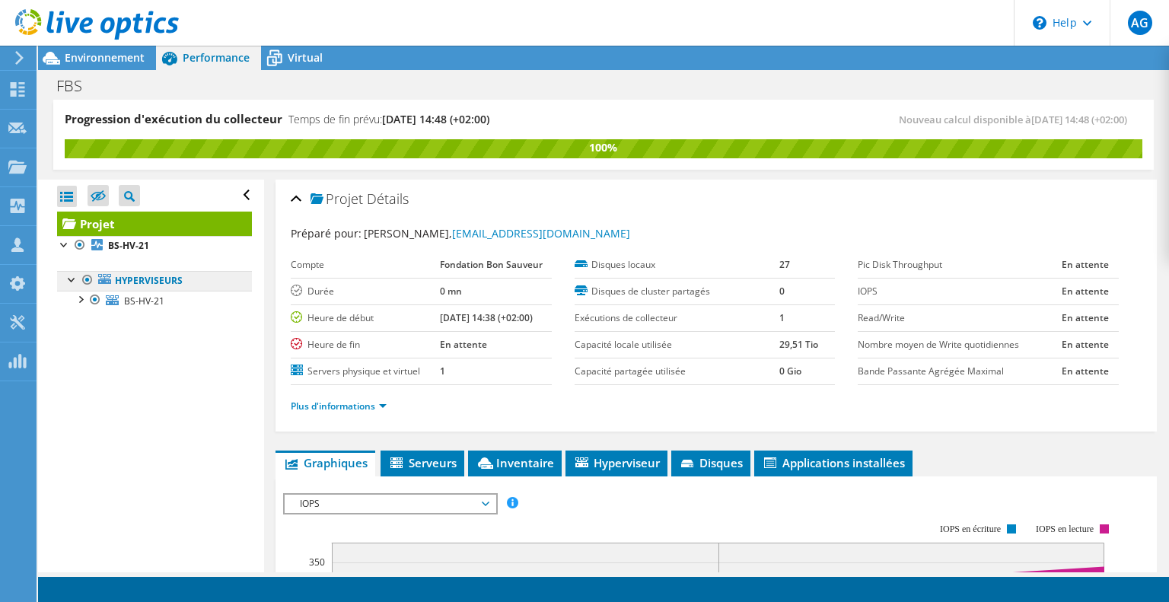
click at [128, 280] on link "Hyperviseurs" at bounding box center [154, 281] width 195 height 20
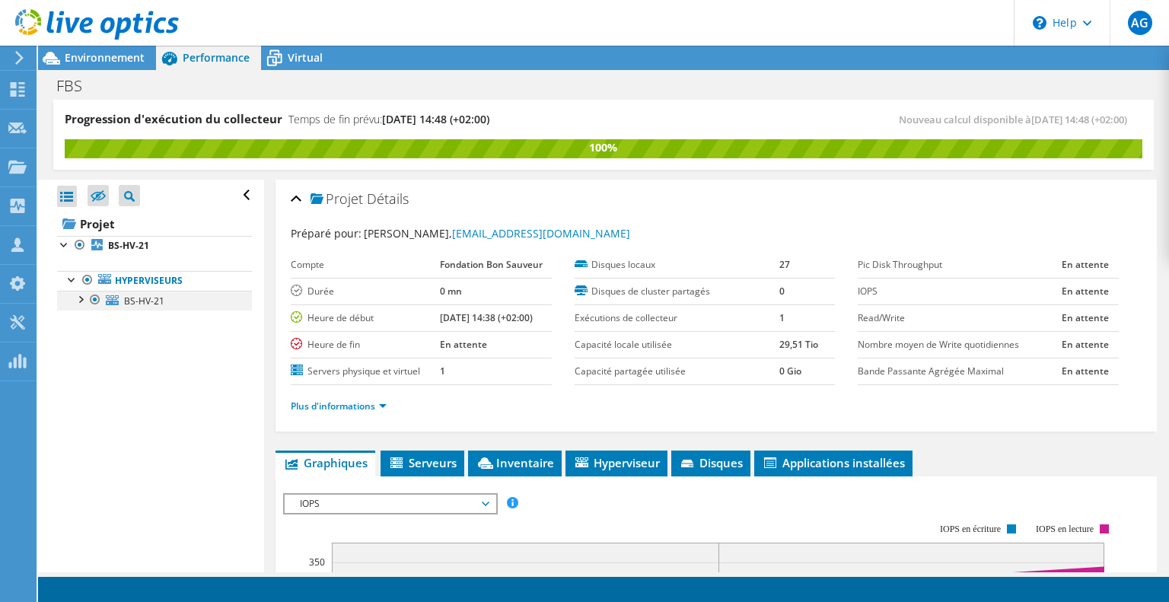
click at [80, 296] on div at bounding box center [79, 298] width 15 height 15
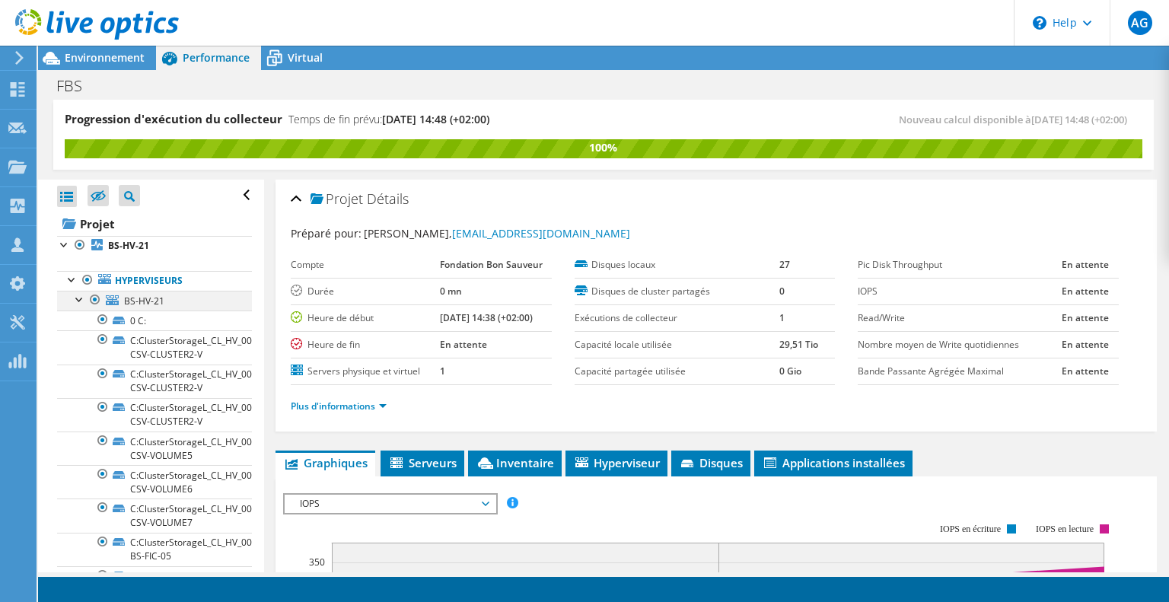
click at [79, 298] on div at bounding box center [79, 298] width 15 height 15
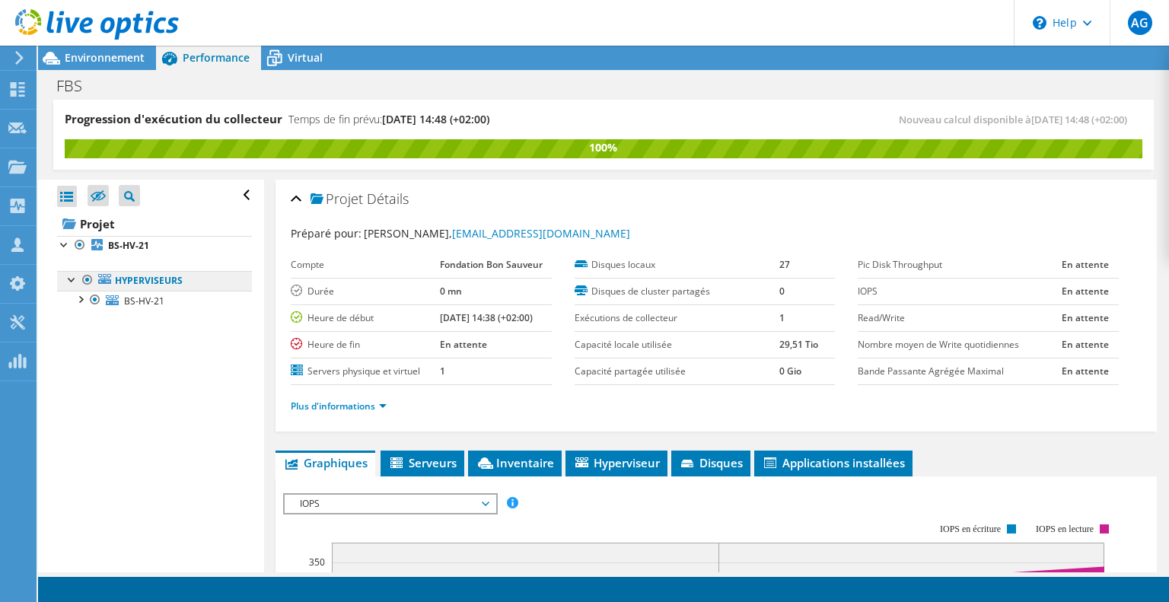
click at [146, 282] on link "Hyperviseurs" at bounding box center [154, 281] width 195 height 20
click at [149, 278] on link "Hyperviseurs" at bounding box center [154, 281] width 195 height 20
click at [704, 228] on div "Préparé pour: [PERSON_NAME], [EMAIL_ADDRESS][DOMAIN_NAME]" at bounding box center [716, 234] width 851 height 18
click at [128, 298] on span "BS-HV-21" at bounding box center [144, 301] width 40 height 13
